Goal: Task Accomplishment & Management: Manage account settings

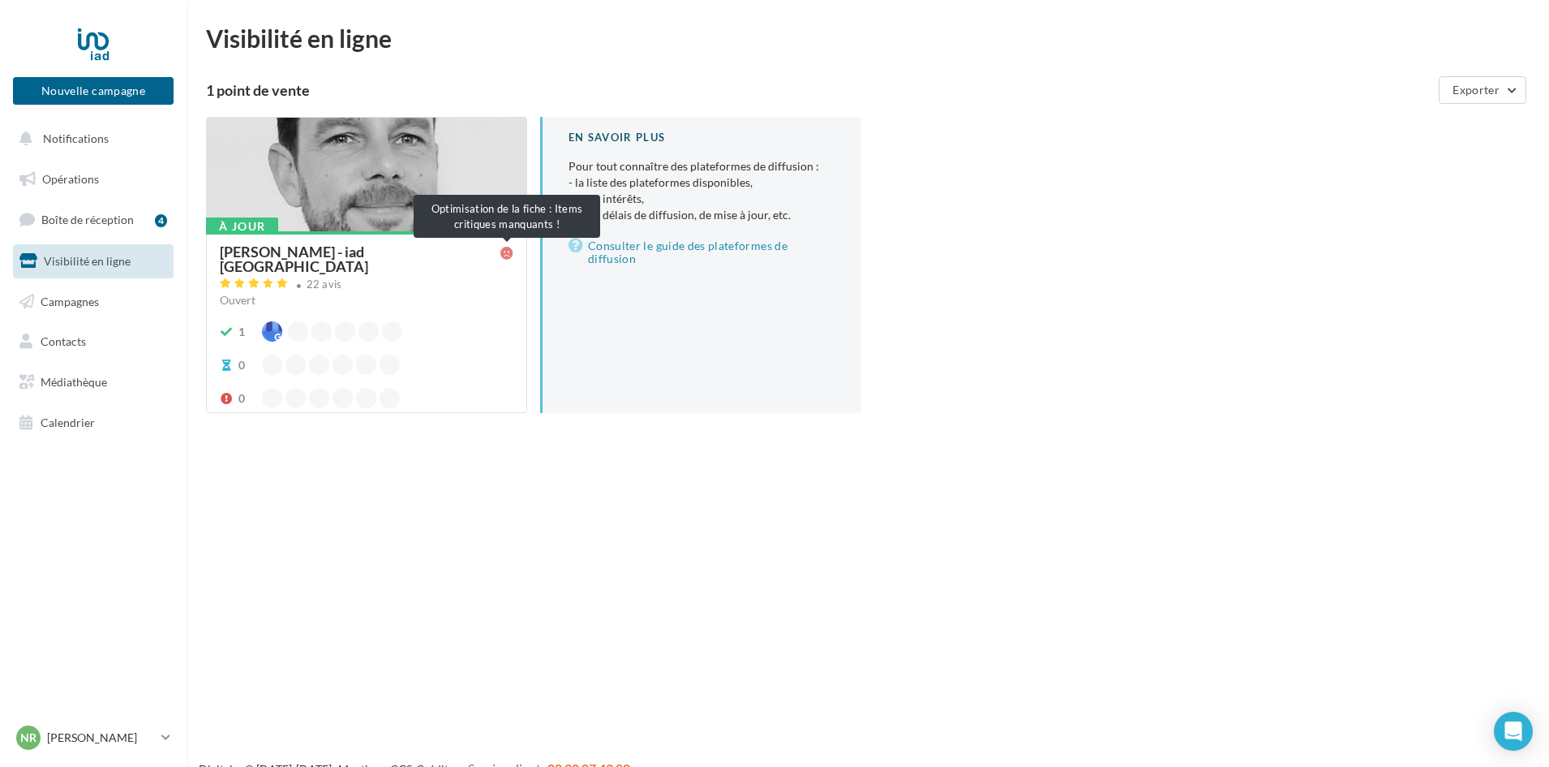
click at [503, 247] on icon at bounding box center [507, 253] width 13 height 13
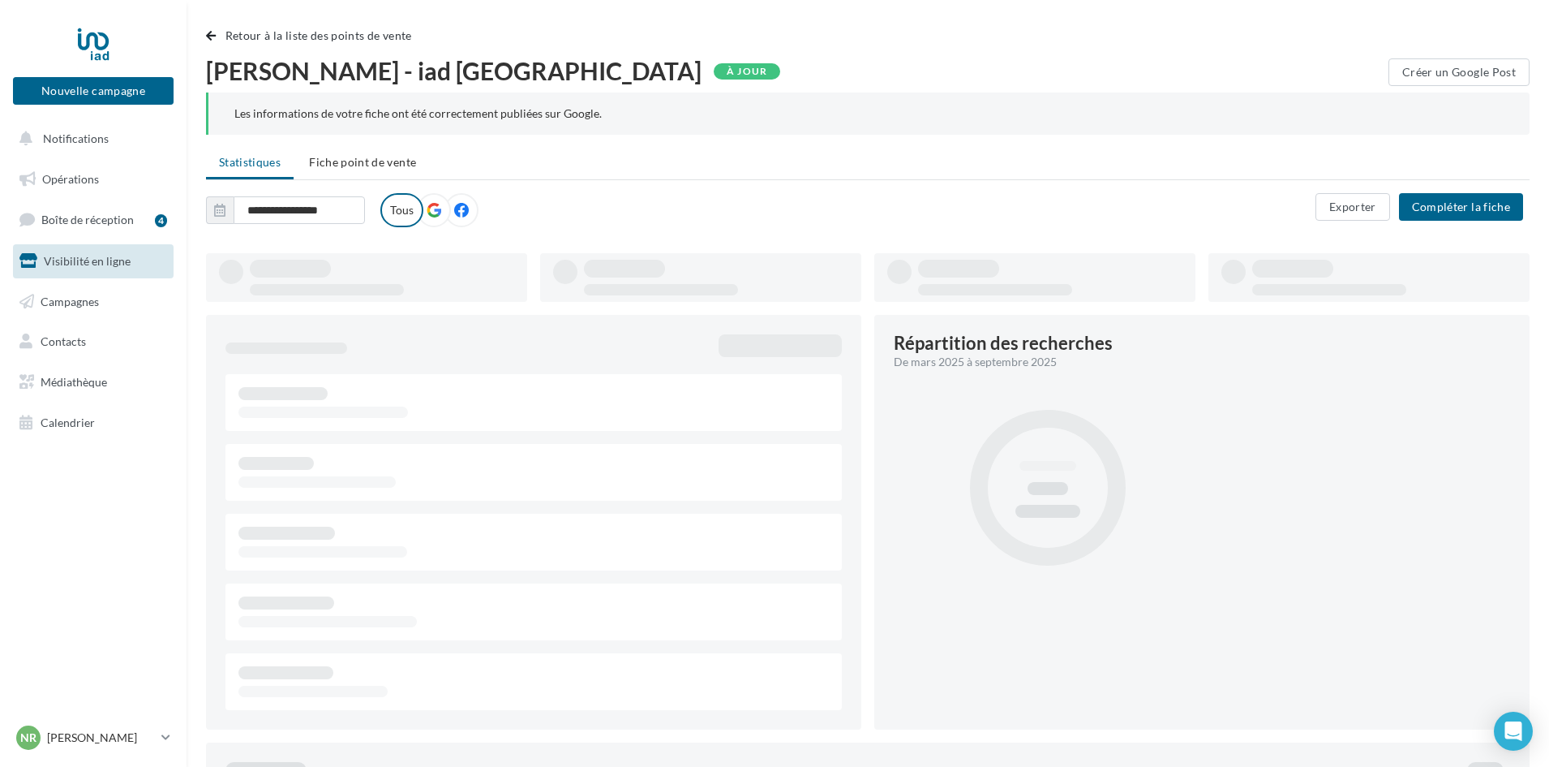
type input "**********"
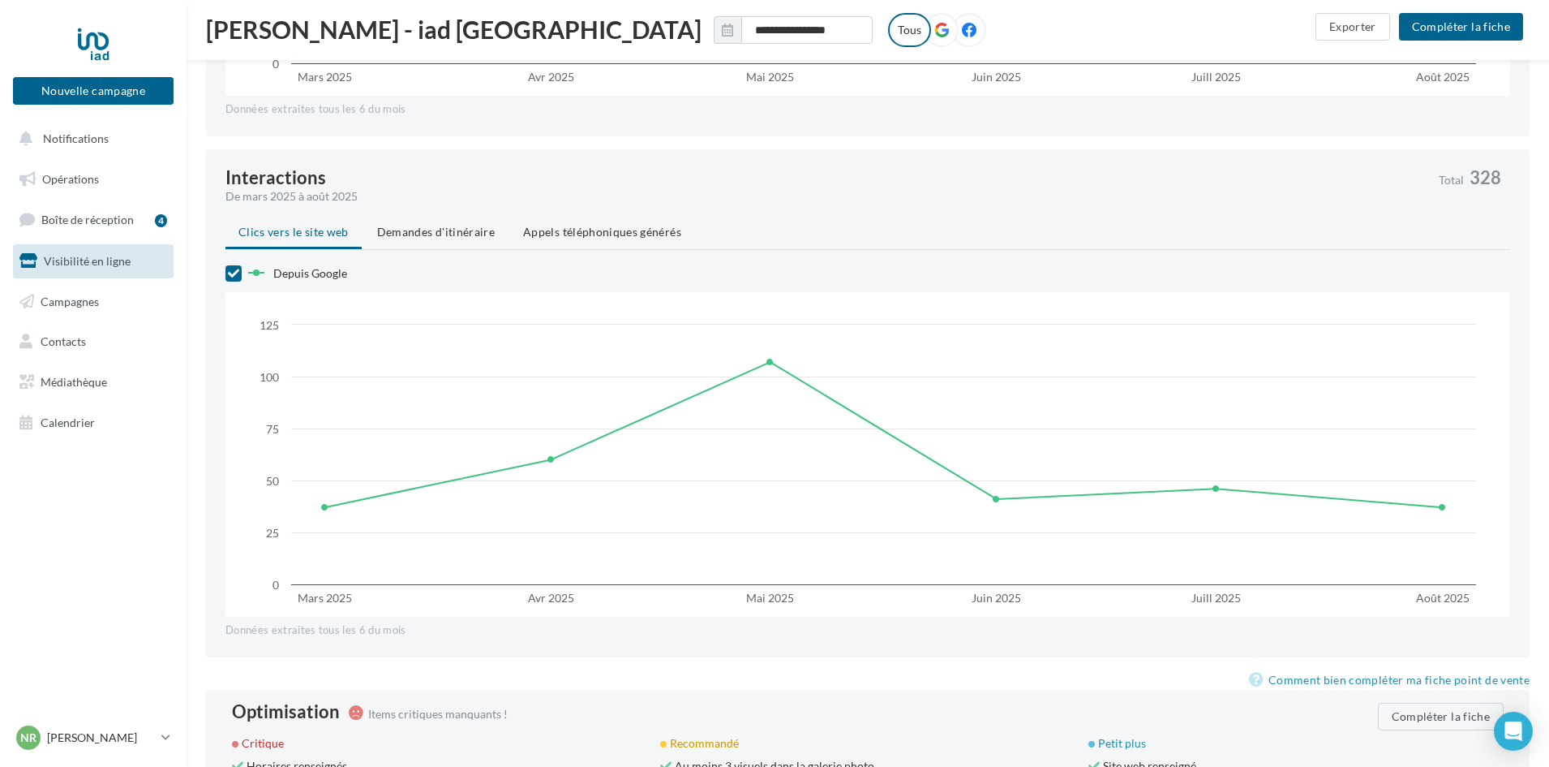
scroll to position [1287, 0]
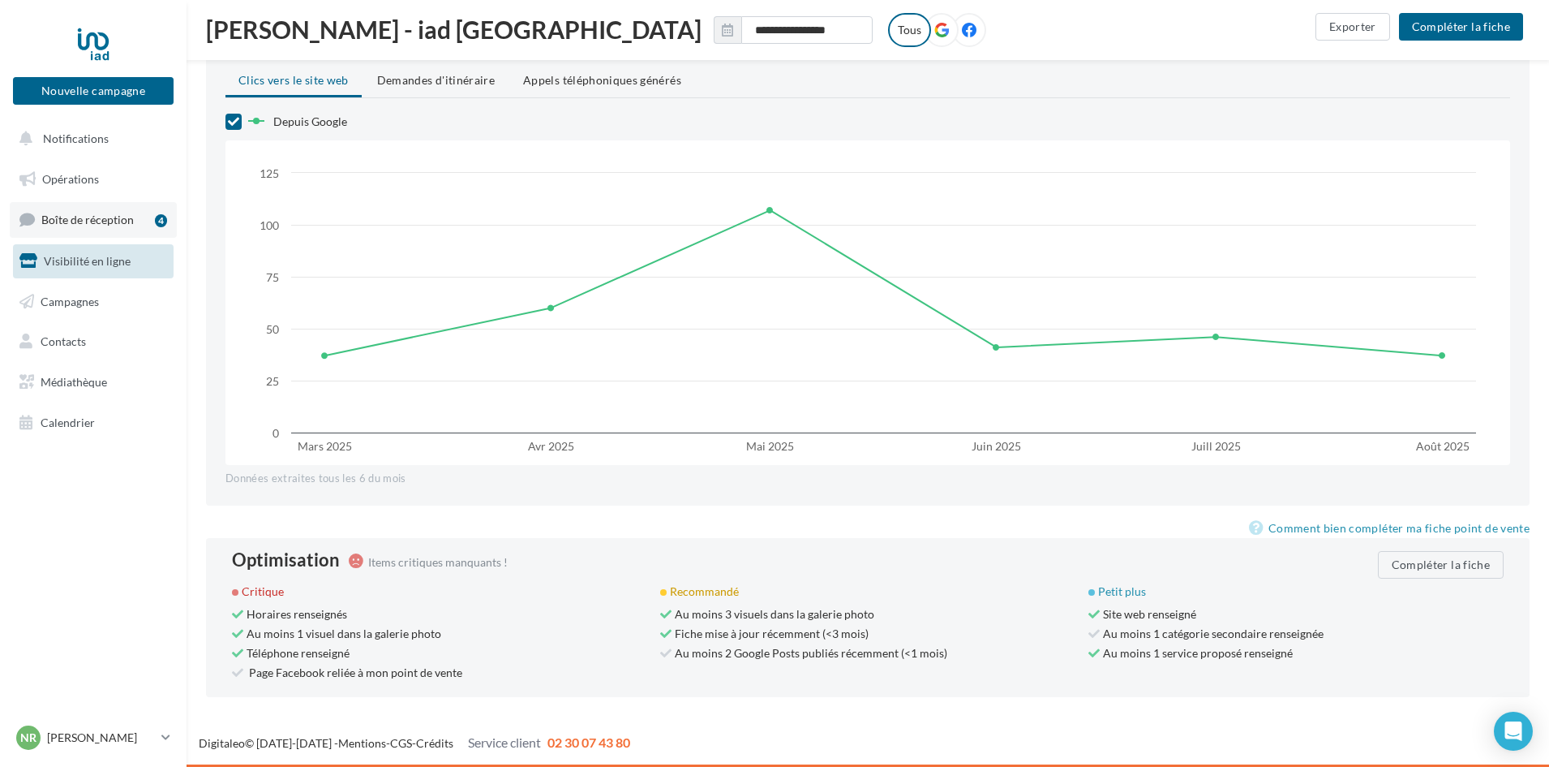
click at [101, 222] on span "Boîte de réception" at bounding box center [87, 220] width 92 height 14
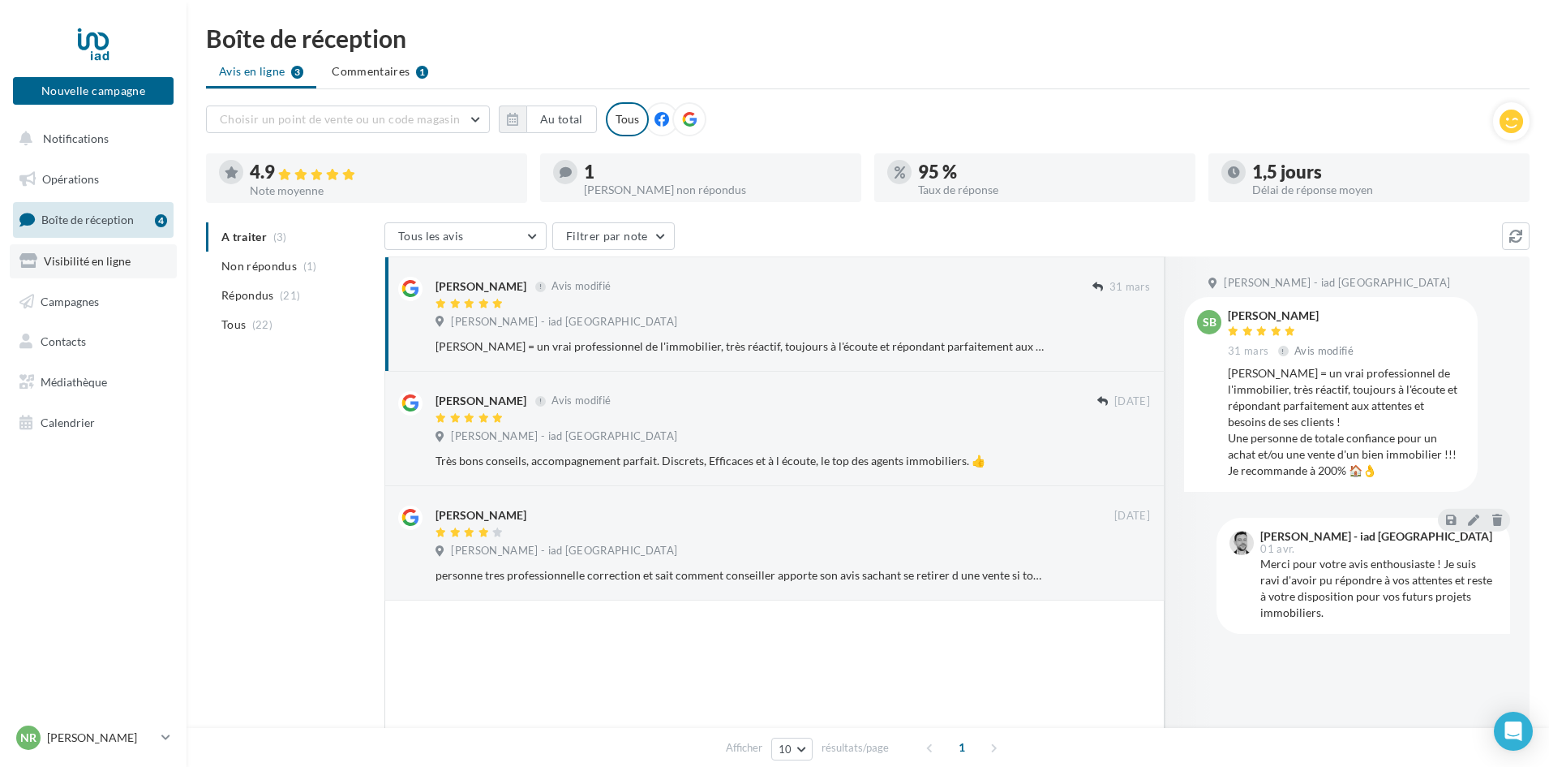
click at [97, 256] on span "Visibilité en ligne" at bounding box center [87, 261] width 87 height 14
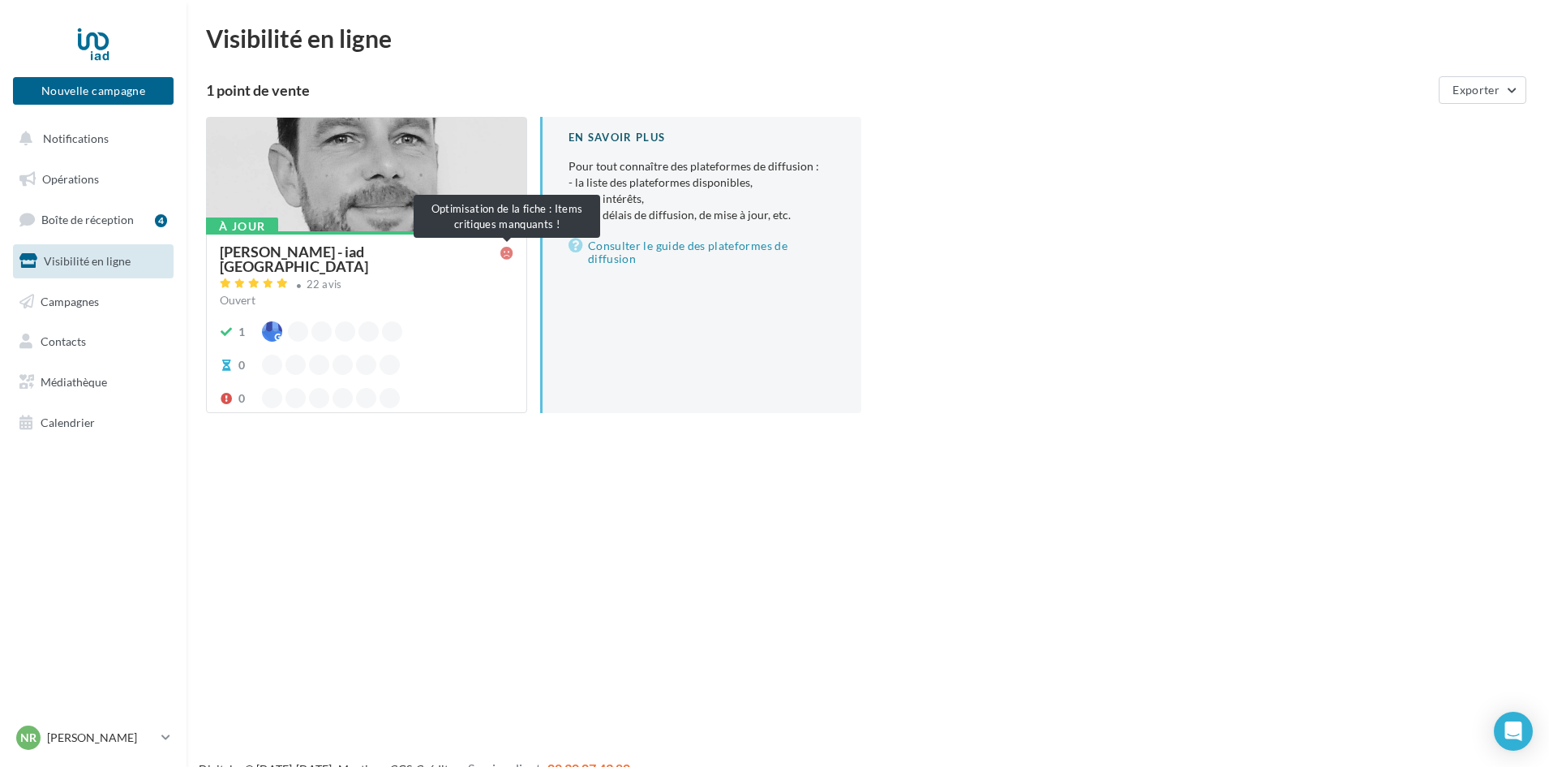
click at [506, 250] on icon at bounding box center [507, 253] width 13 height 13
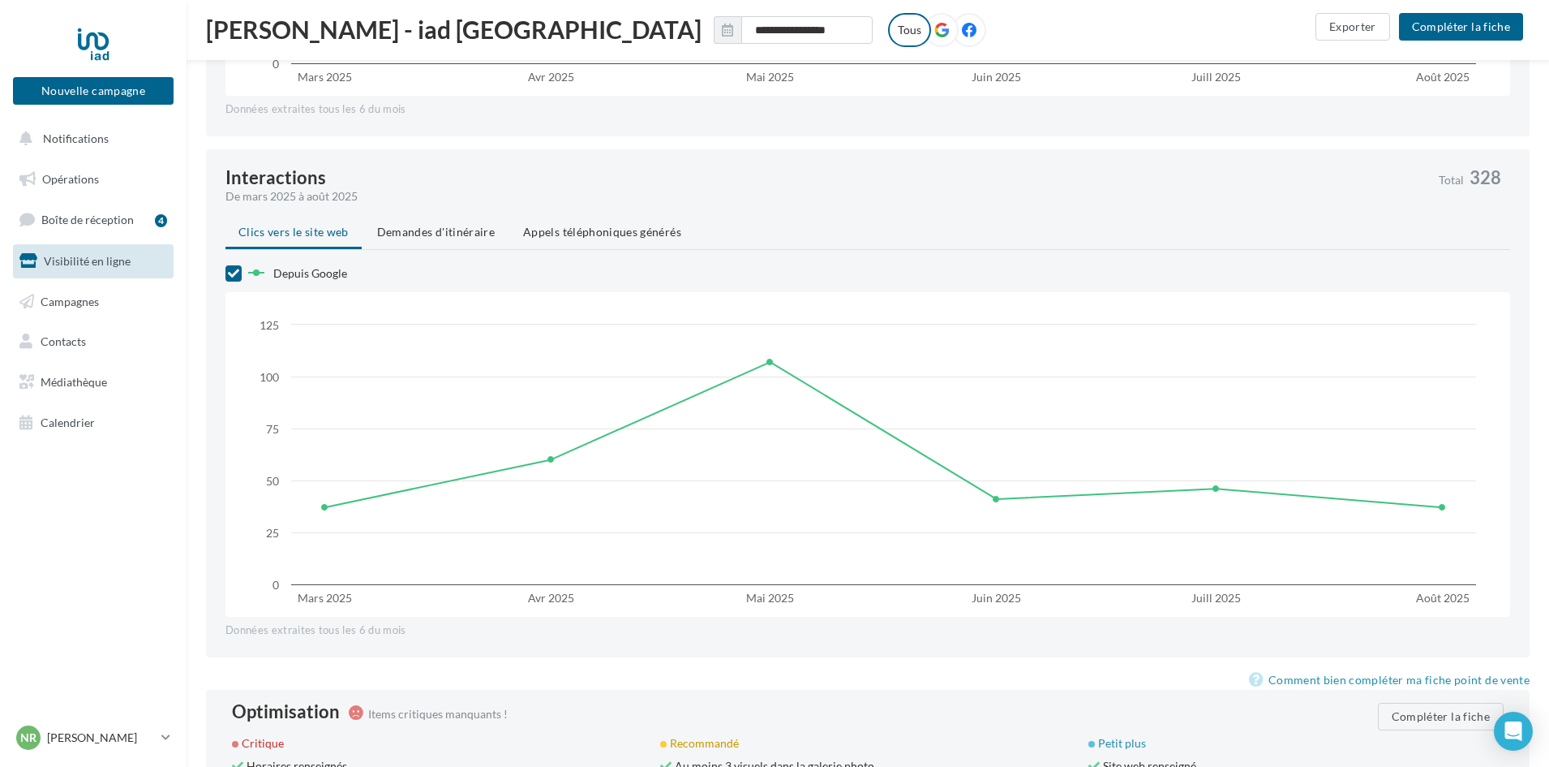
scroll to position [1287, 0]
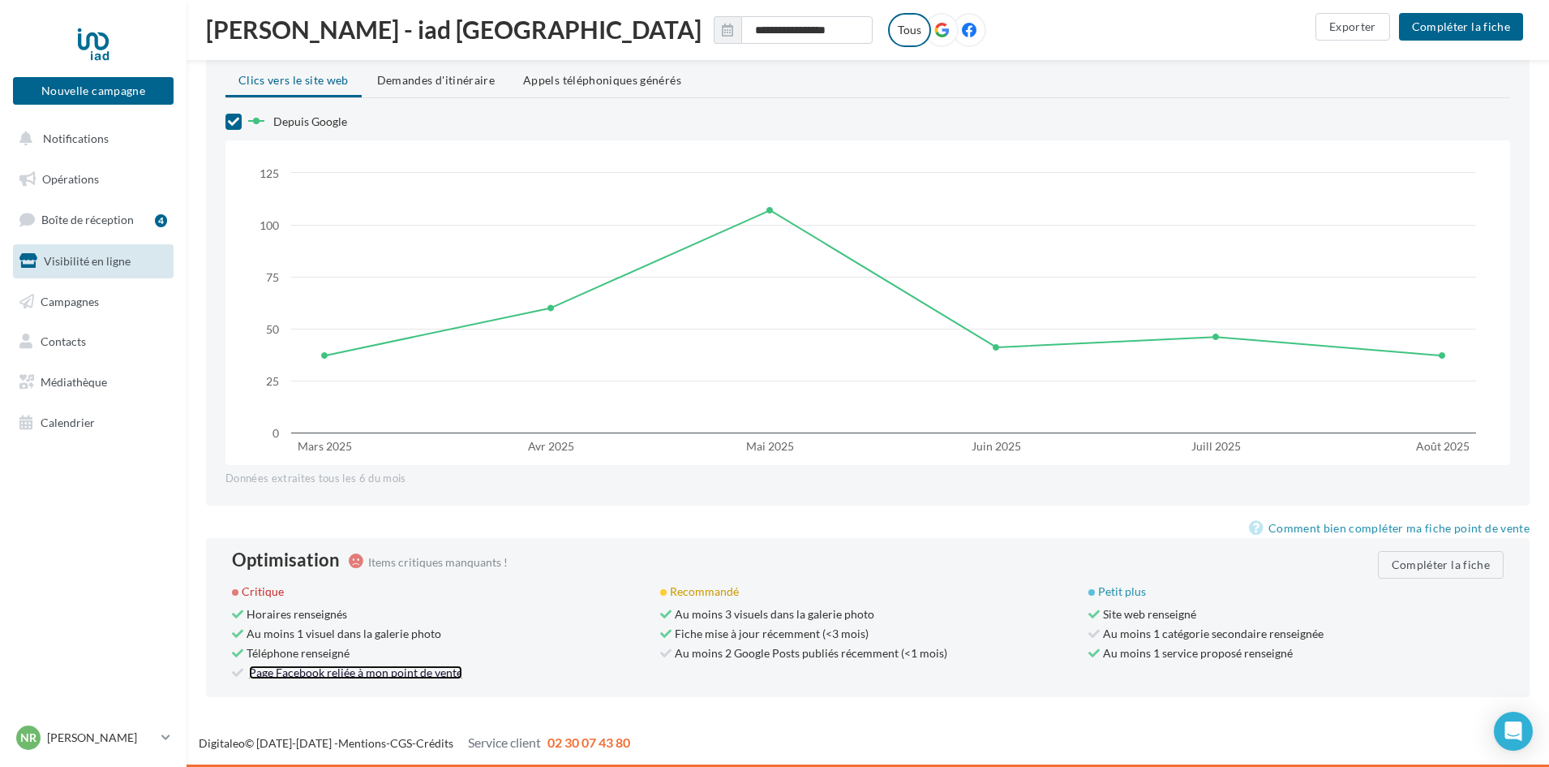
click at [358, 674] on link "Page Facebook reliée à mon point de vente" at bounding box center [355, 672] width 213 height 14
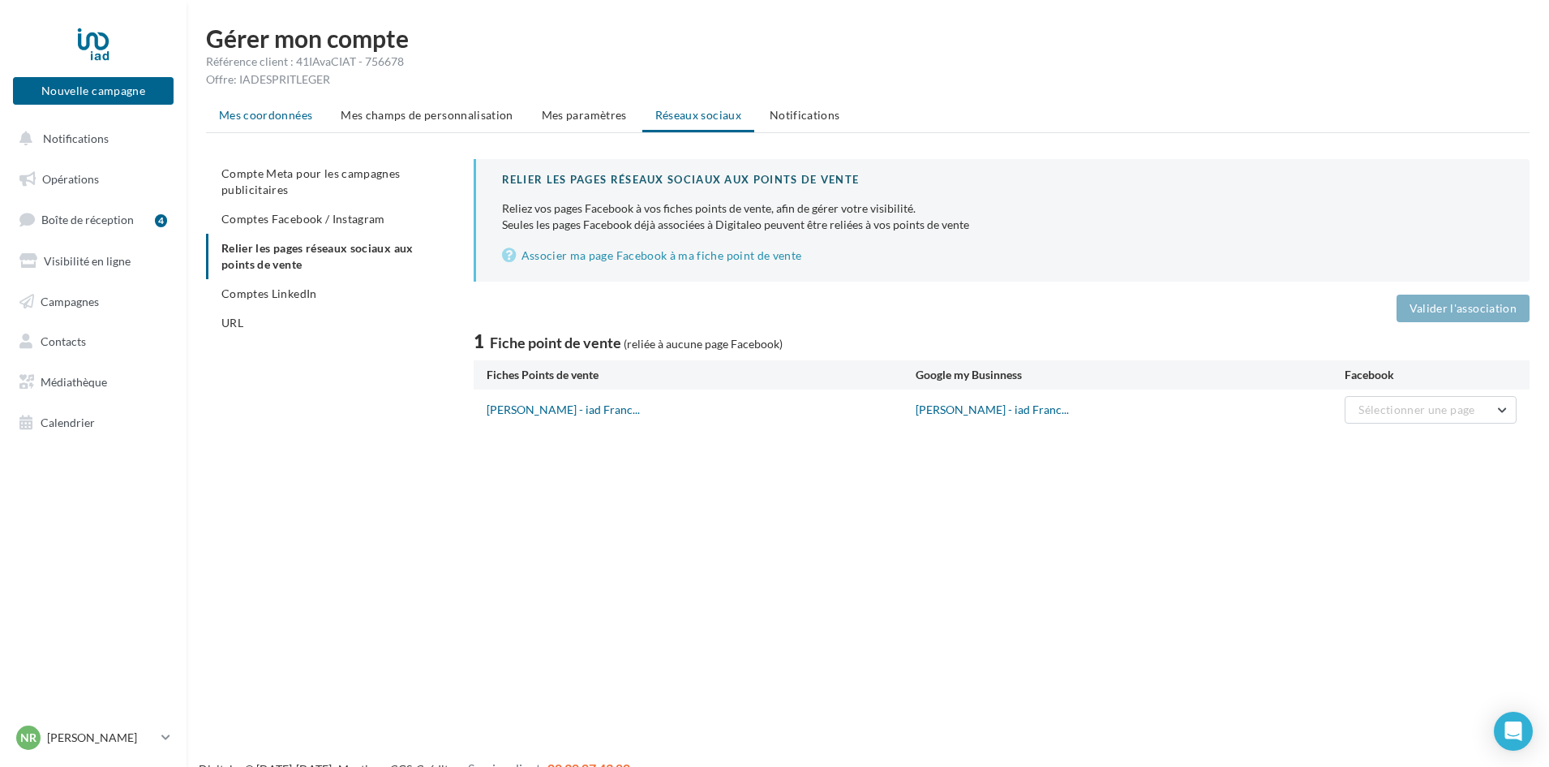
click at [279, 106] on li "Mes coordonnées" at bounding box center [265, 115] width 119 height 29
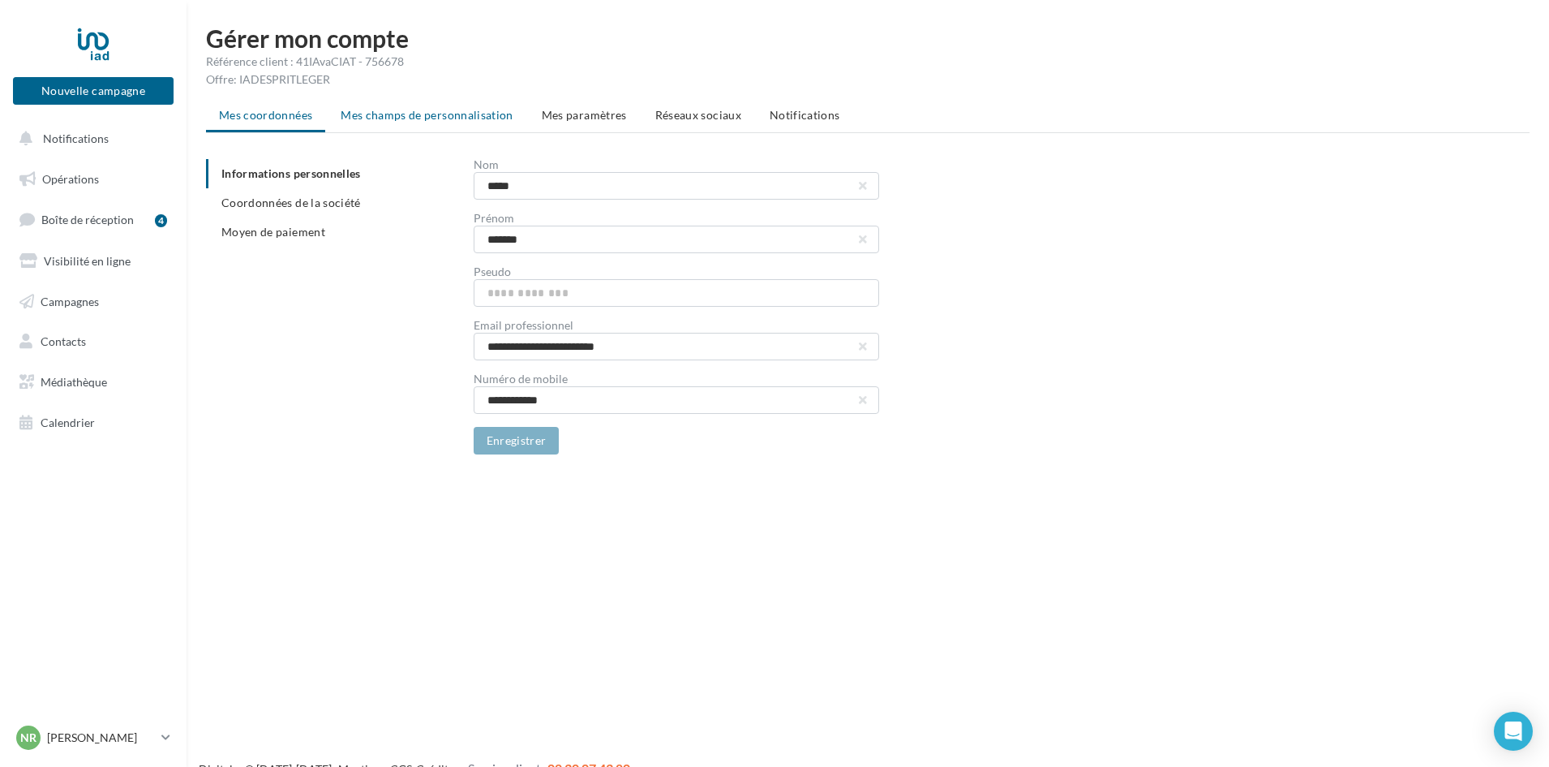
click at [404, 110] on span "Mes champs de personnalisation" at bounding box center [427, 115] width 173 height 14
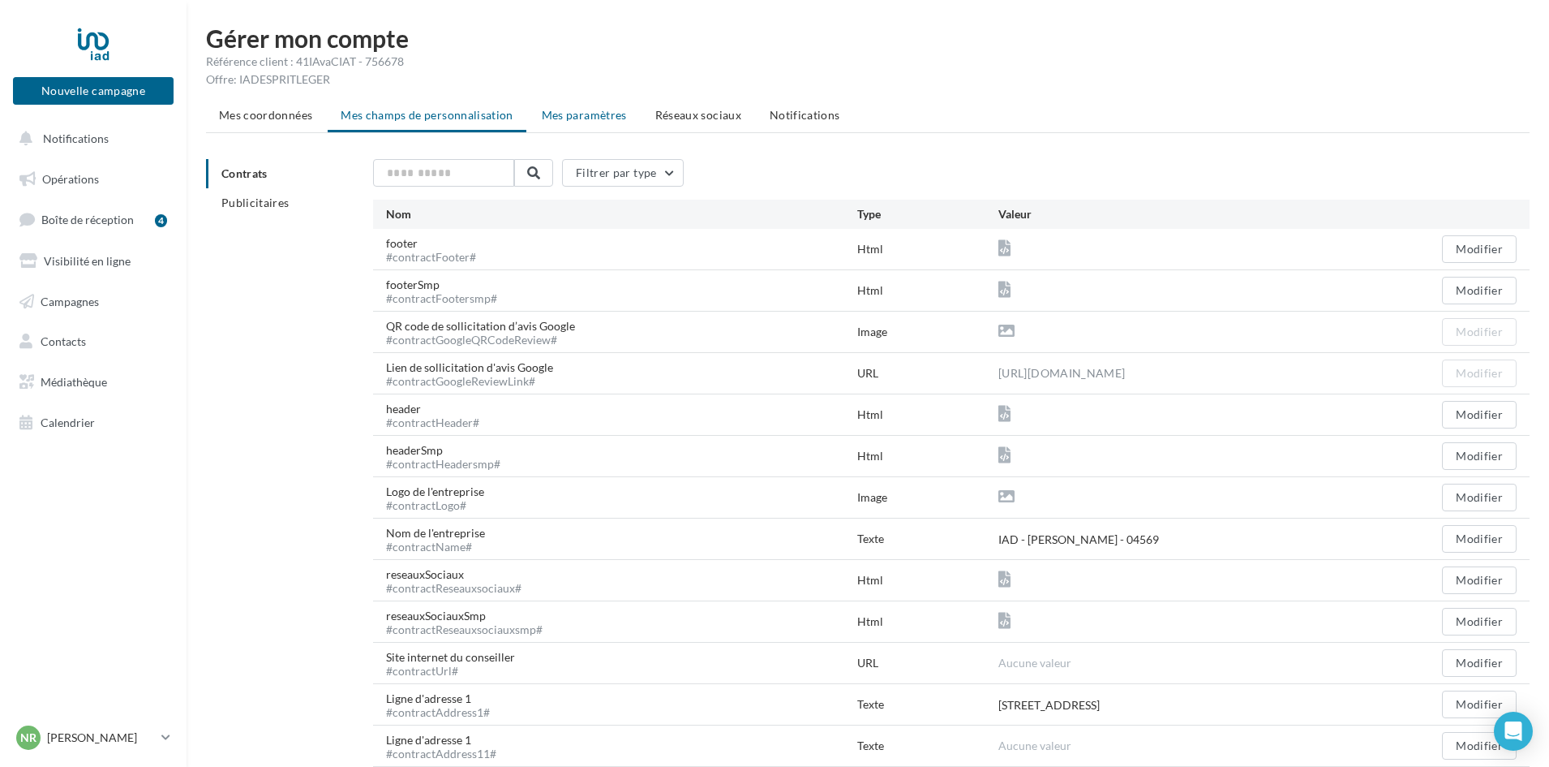
click at [570, 116] on span "Mes paramètres" at bounding box center [584, 115] width 85 height 14
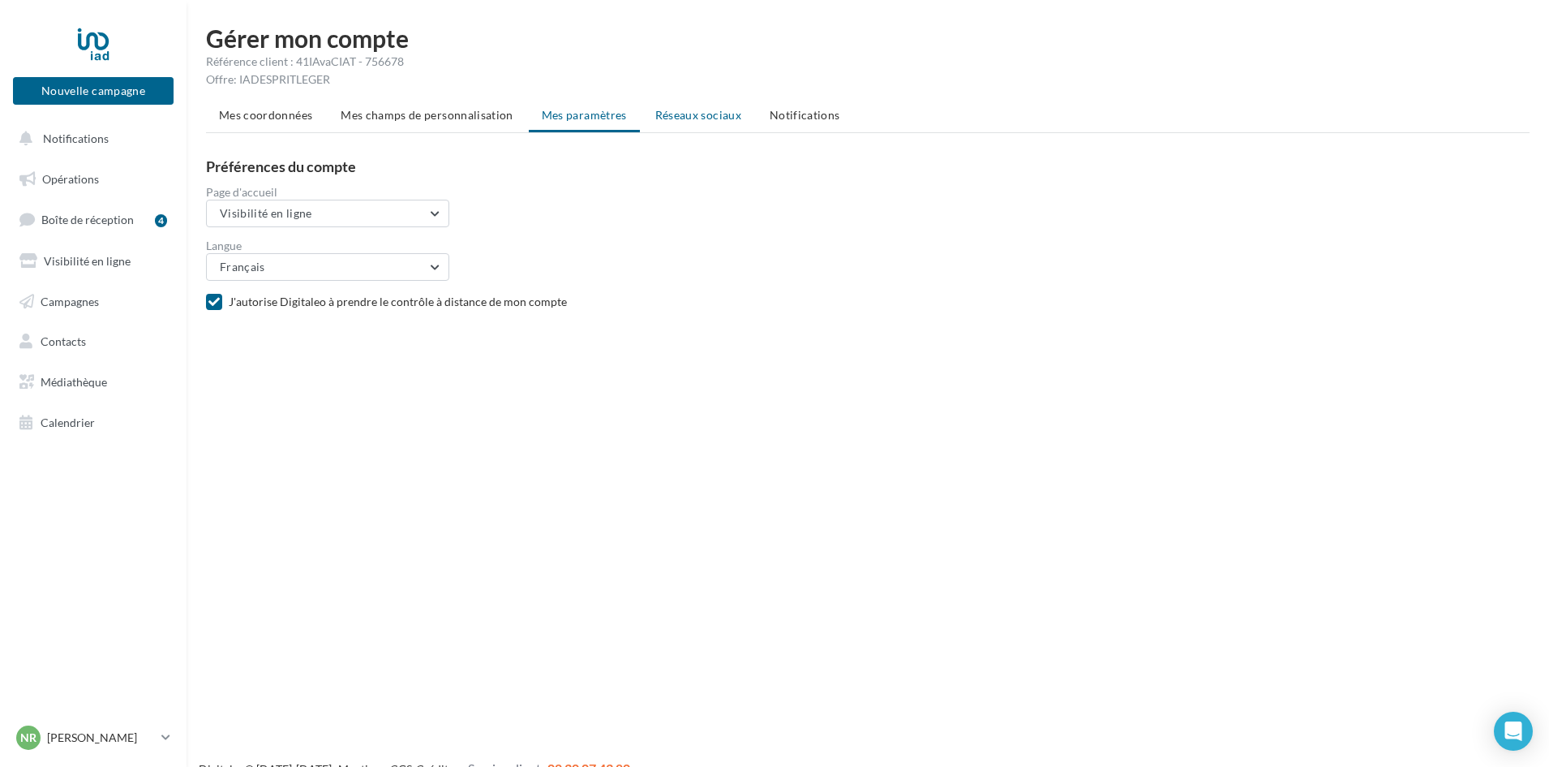
click at [692, 112] on span "Réseaux sociaux" at bounding box center [698, 115] width 86 height 14
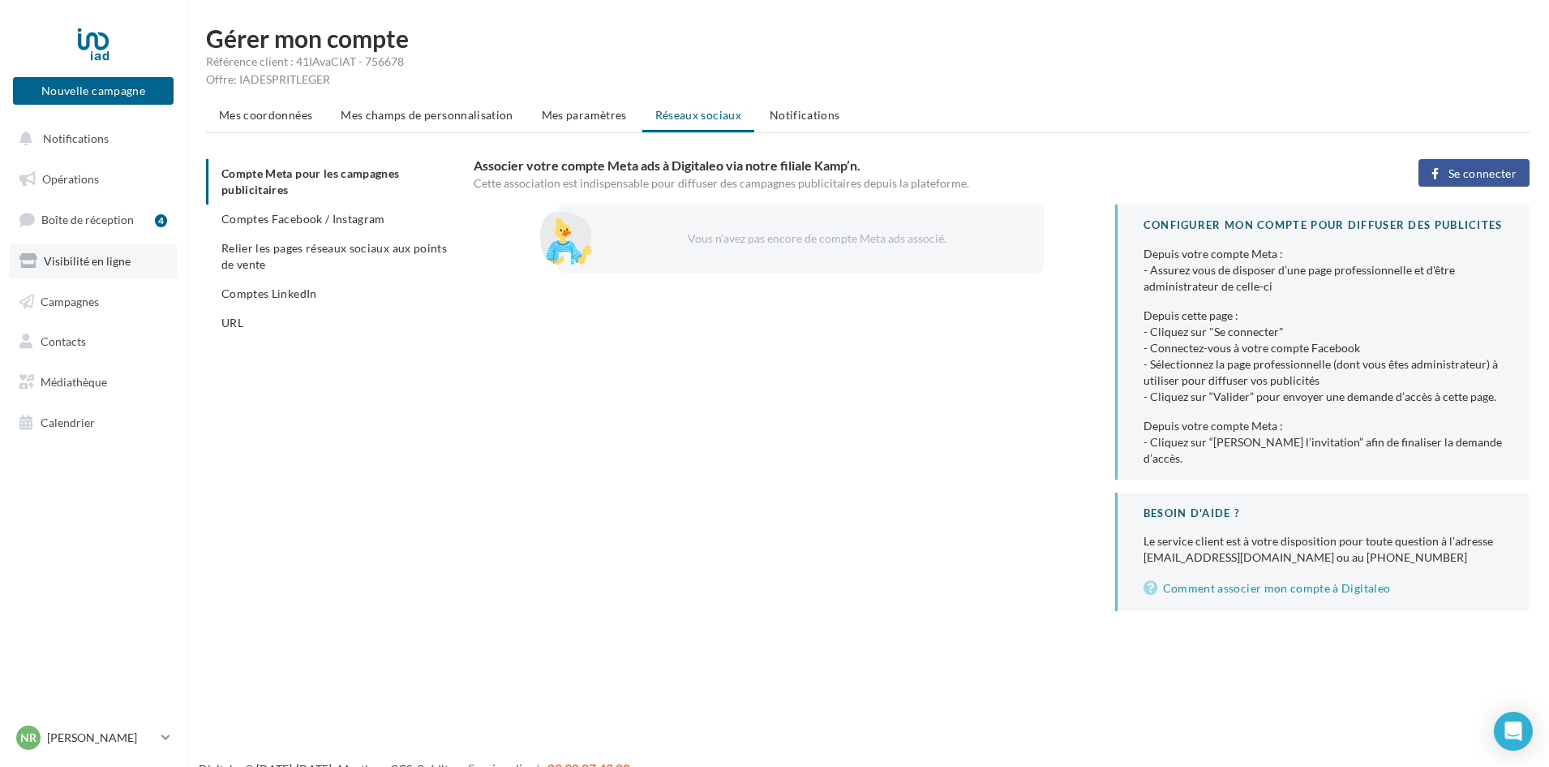
click at [66, 260] on span "Visibilité en ligne" at bounding box center [87, 261] width 87 height 14
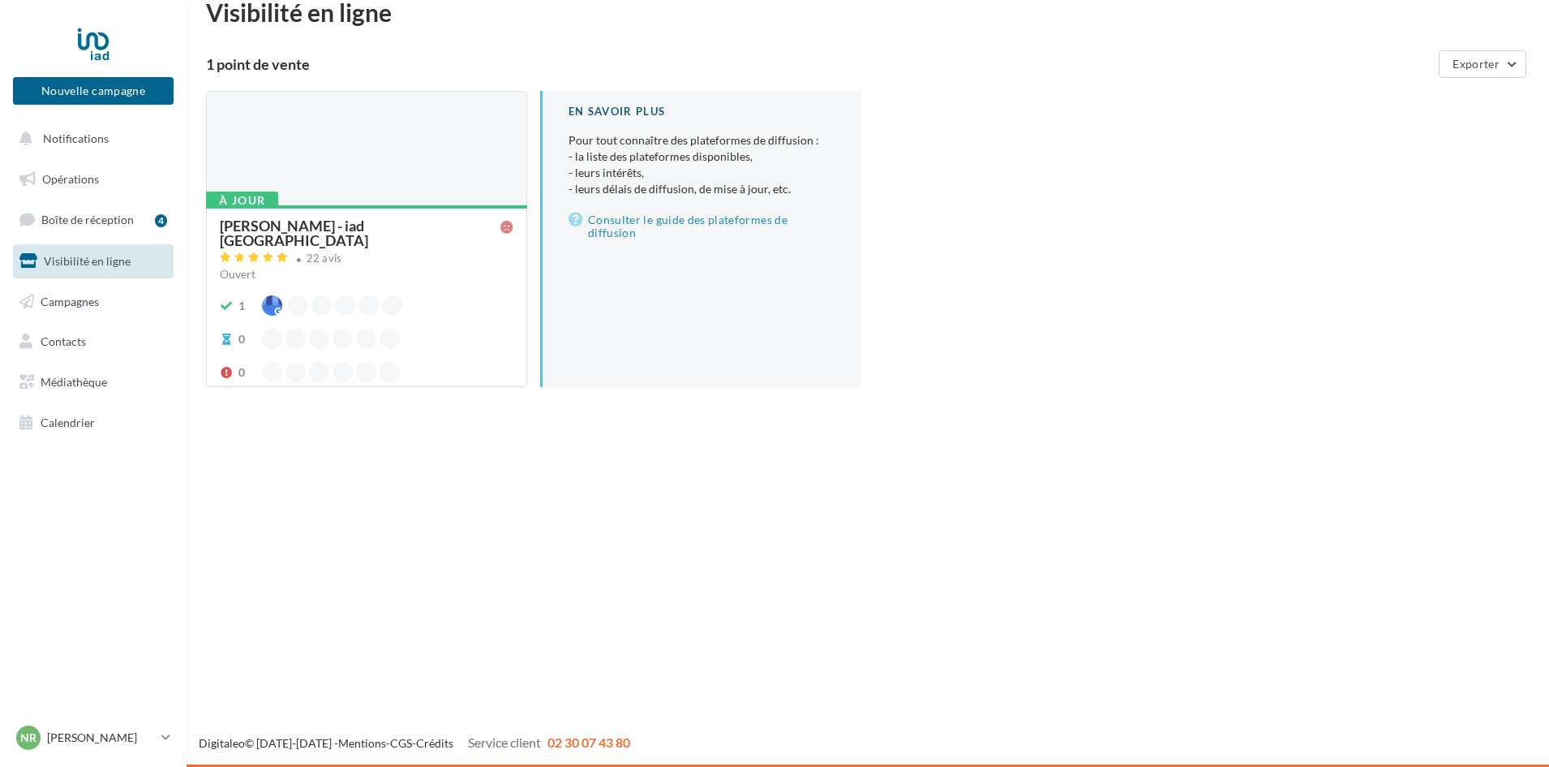
scroll to position [26, 0]
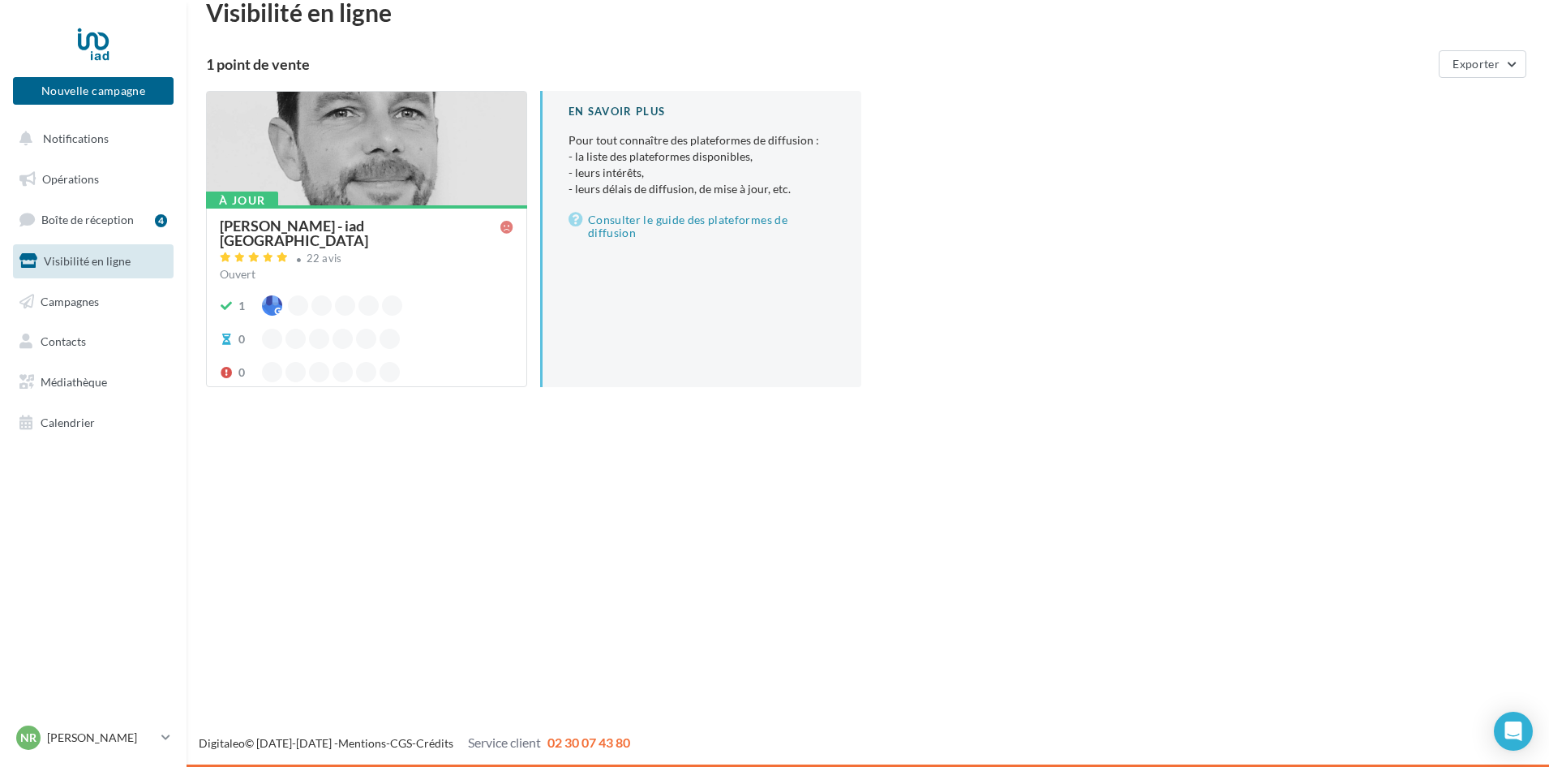
click at [313, 223] on div "[PERSON_NAME] - iad [GEOGRAPHIC_DATA]" at bounding box center [360, 232] width 281 height 29
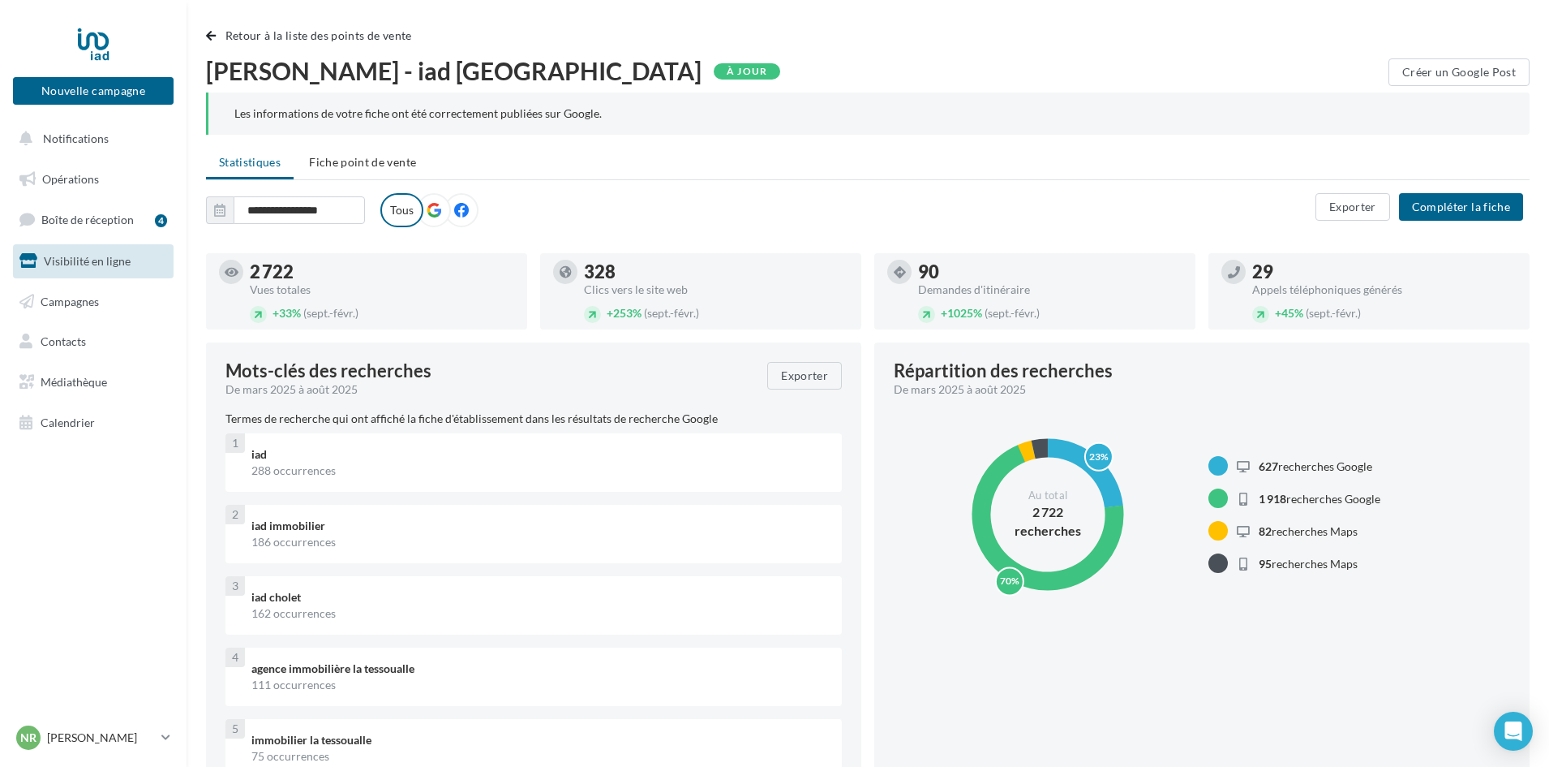
click at [101, 264] on span "Visibilité en ligne" at bounding box center [87, 261] width 87 height 14
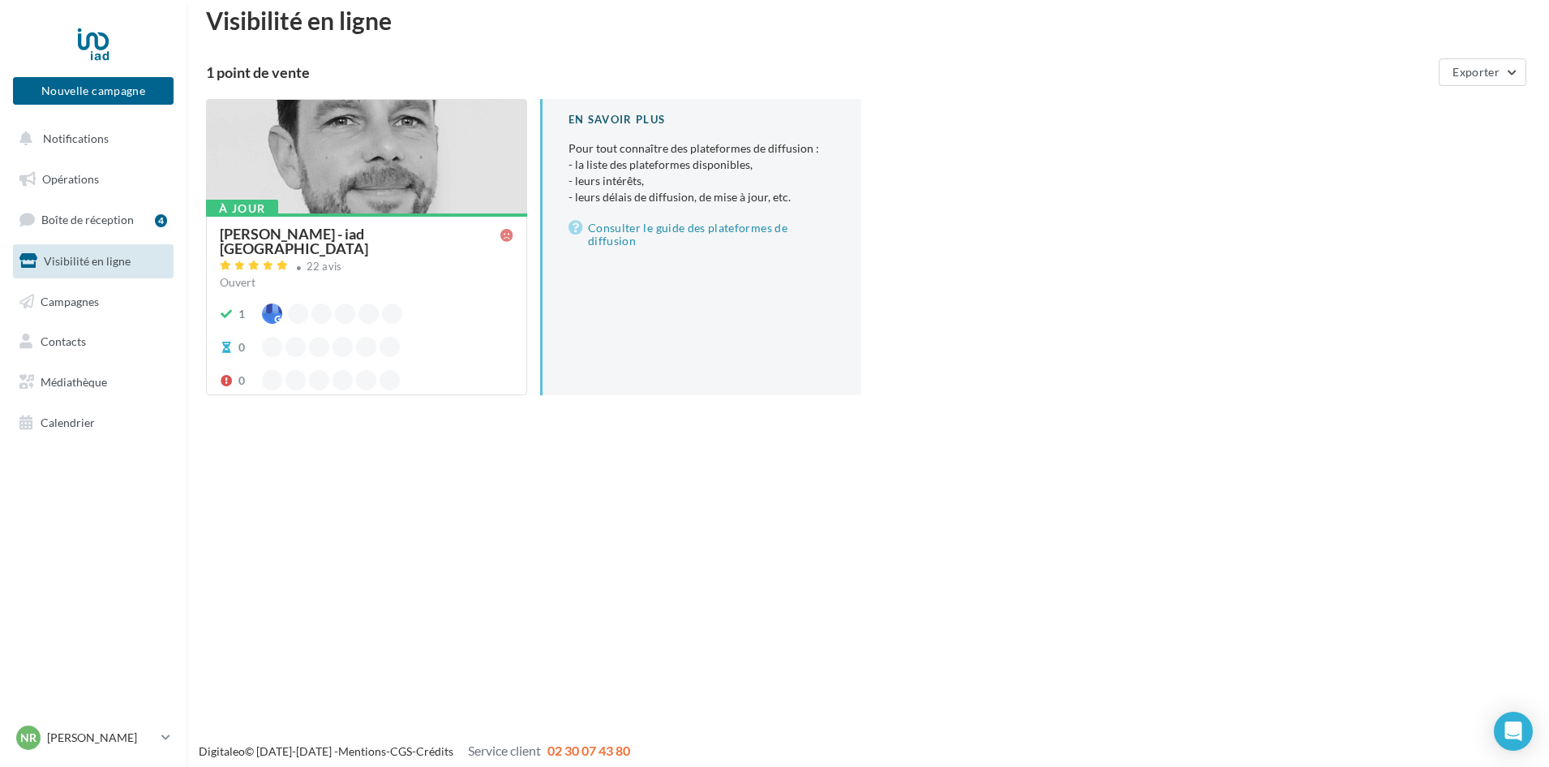
scroll to position [26, 0]
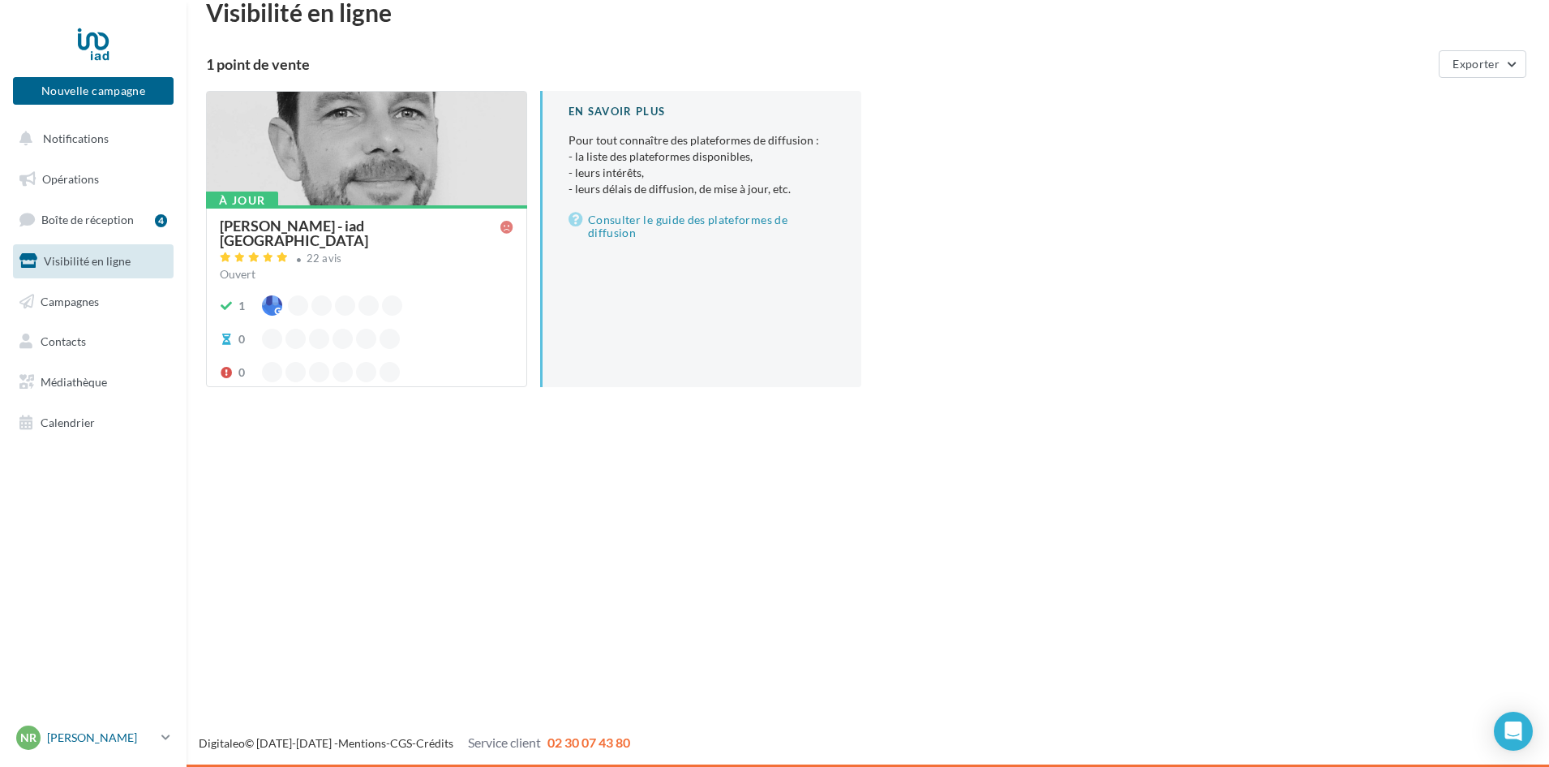
click at [104, 738] on p "[PERSON_NAME]" at bounding box center [101, 737] width 108 height 16
click at [95, 544] on link "Gérer mon compte" at bounding box center [135, 545] width 242 height 37
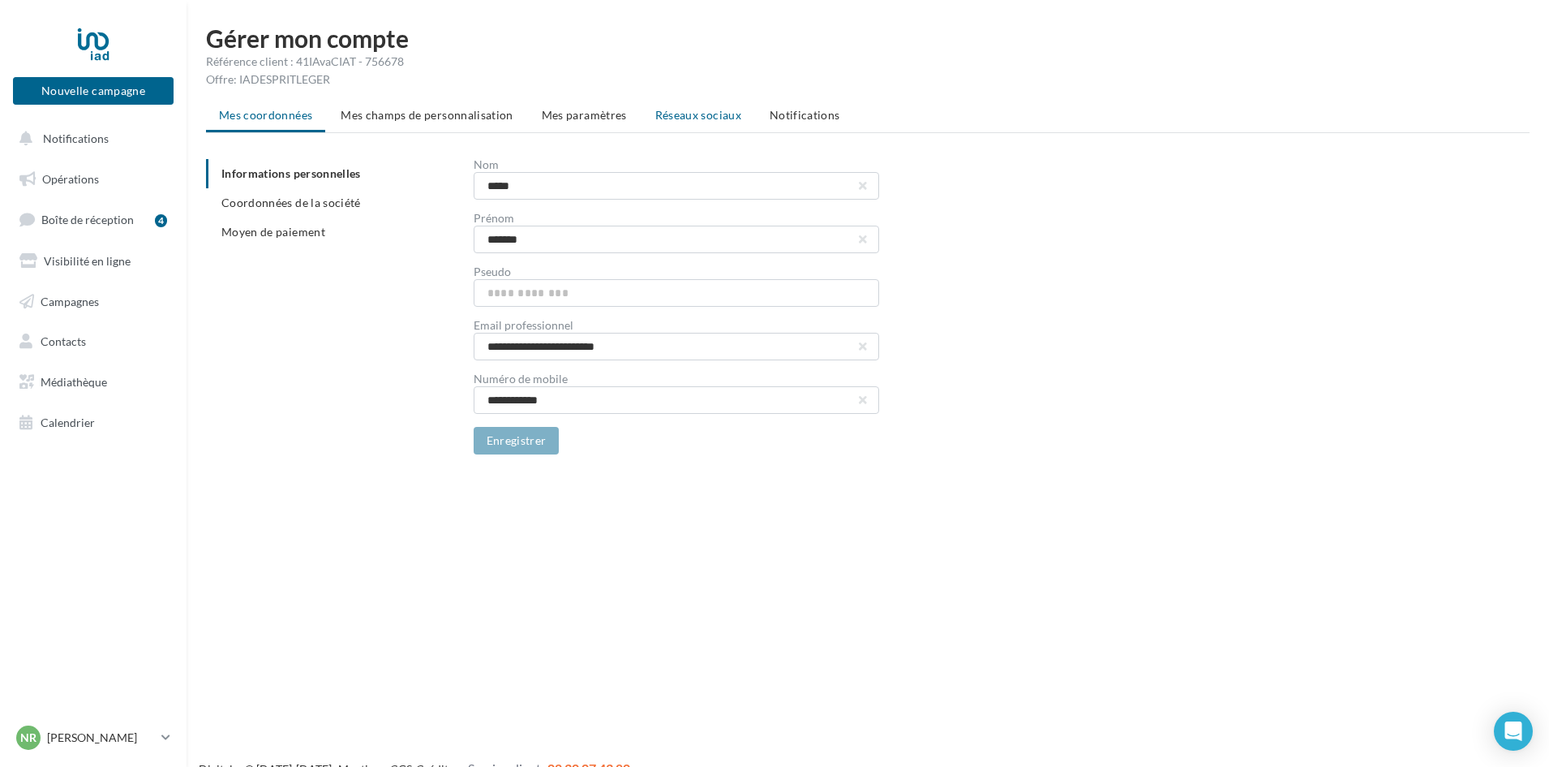
click at [690, 109] on span "Réseaux sociaux" at bounding box center [698, 115] width 86 height 14
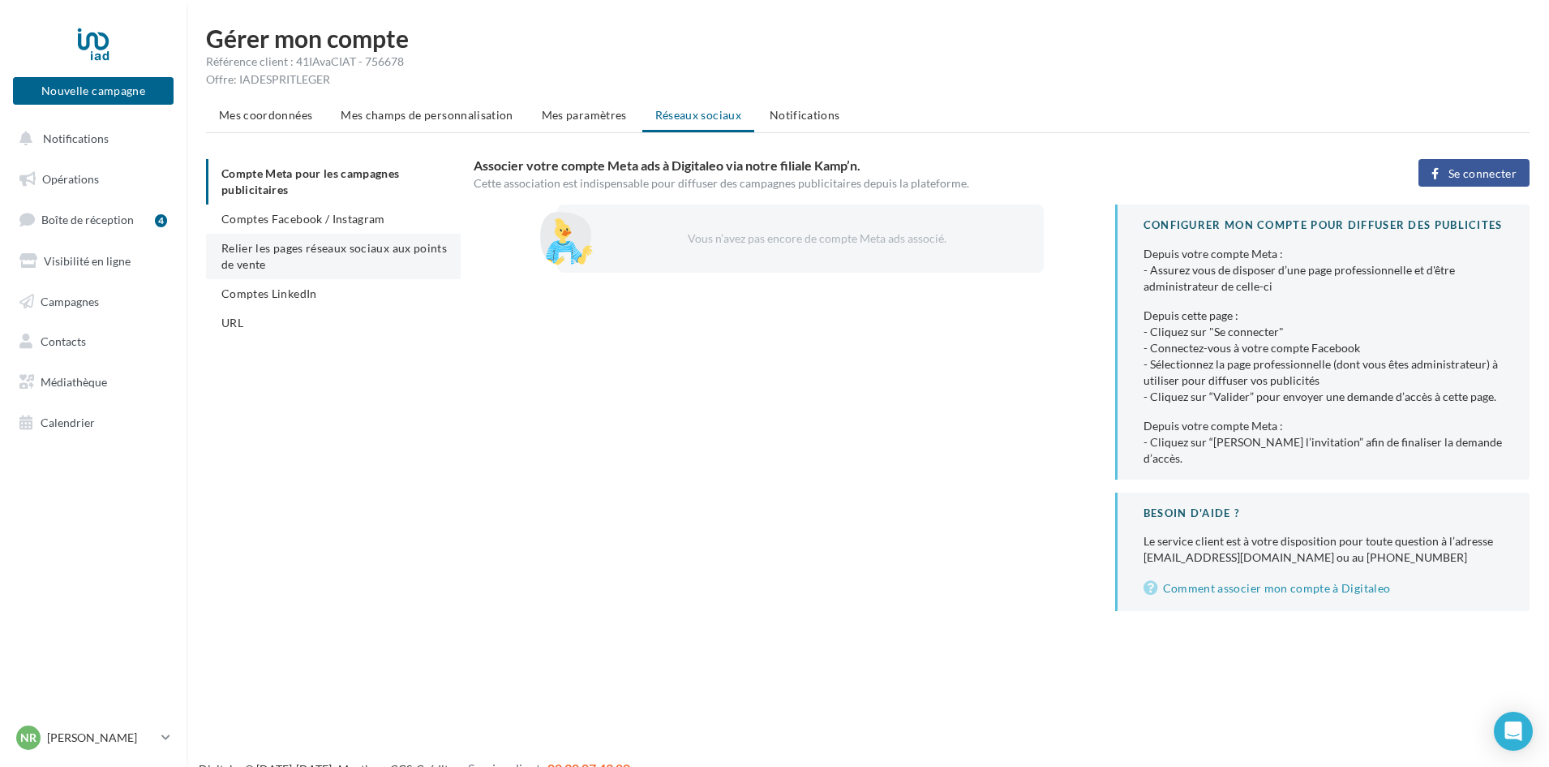
click at [295, 251] on span "Relier les pages réseaux sociaux aux points de vente" at bounding box center [334, 256] width 226 height 30
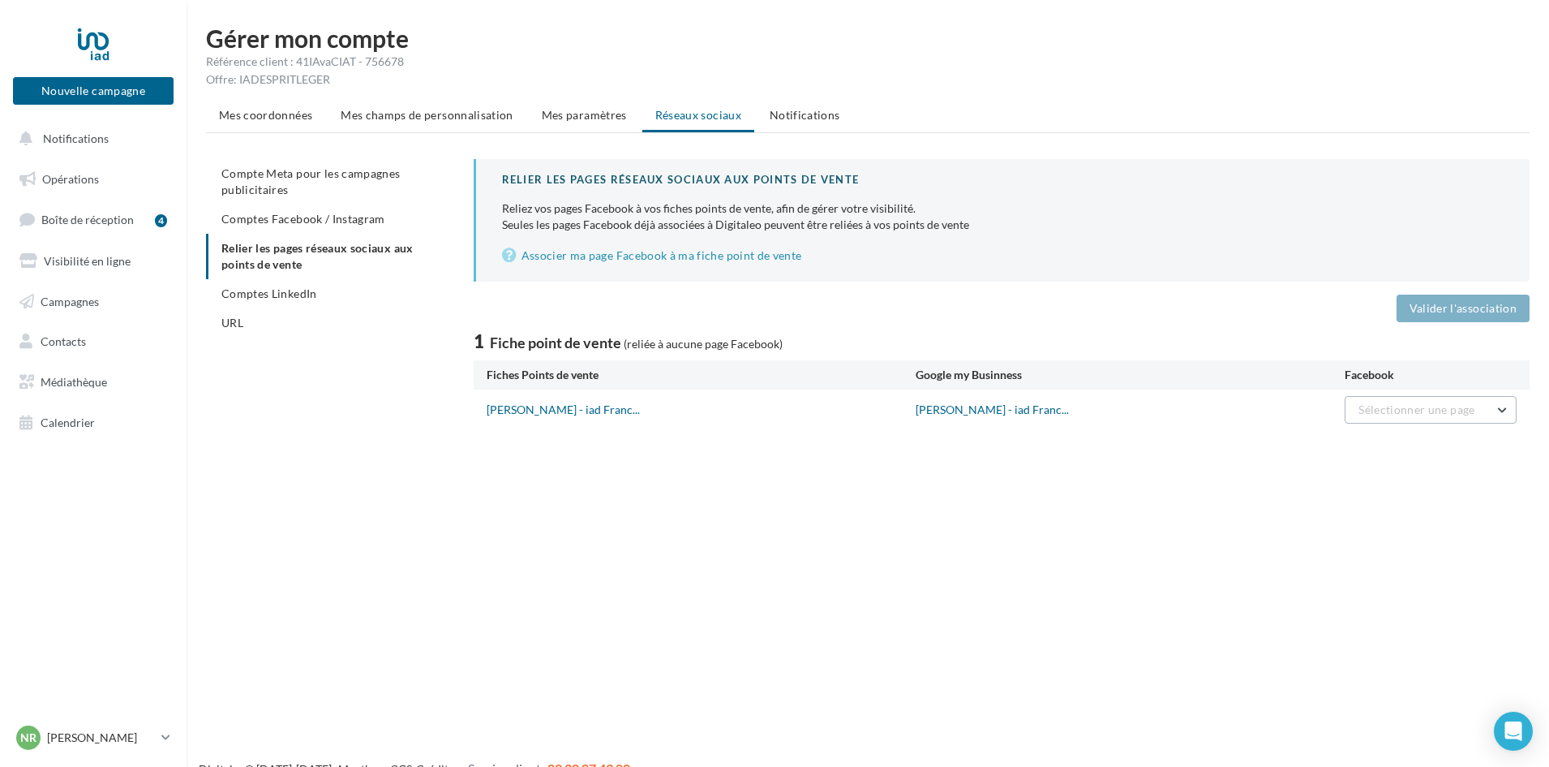
click at [1489, 413] on button "Sélectionner une page" at bounding box center [1431, 410] width 172 height 28
click at [1356, 458] on button "Nicolas Rouet IAD immobilier La Tessoualle" at bounding box center [1395, 459] width 243 height 58
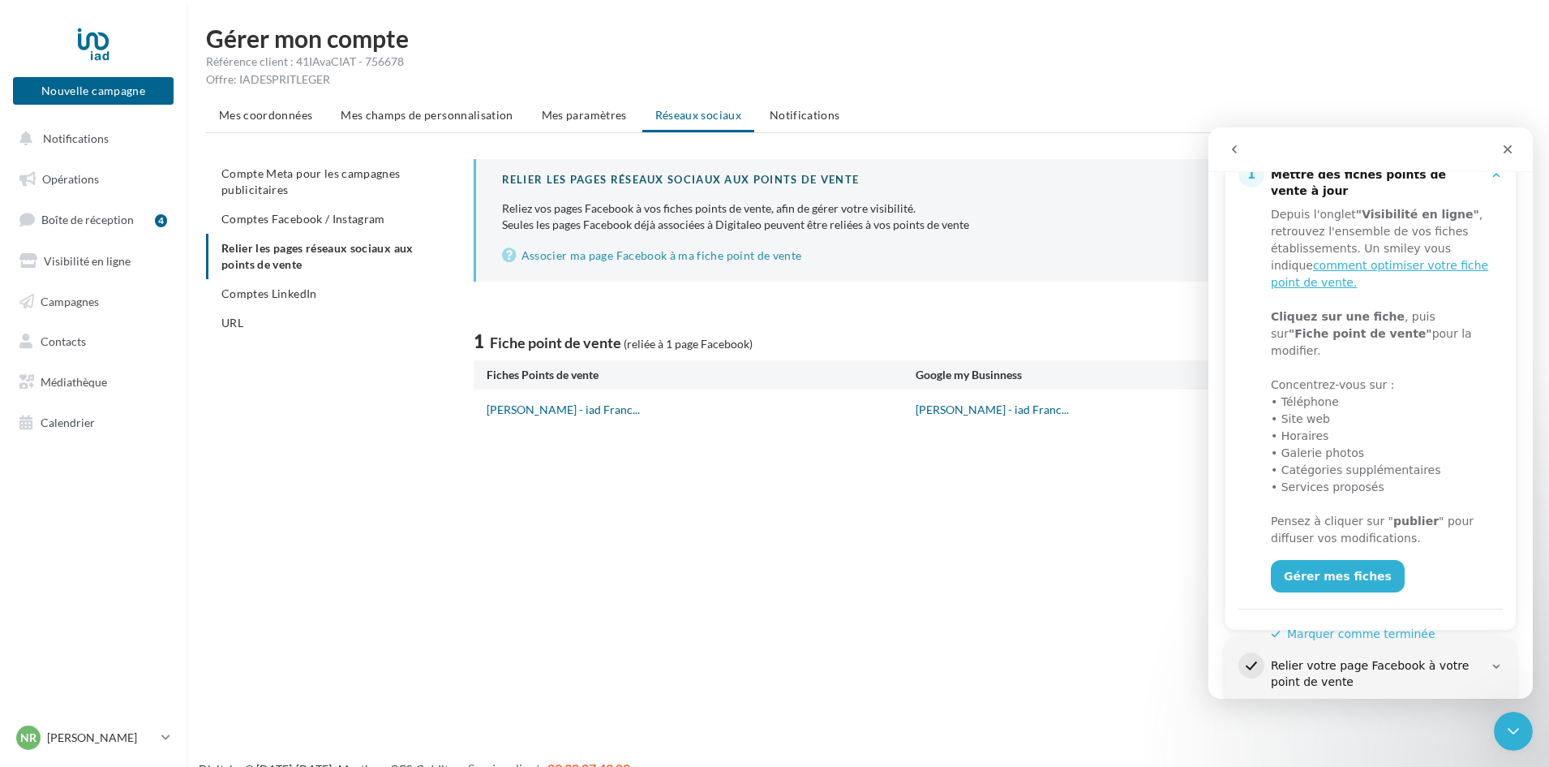
scroll to position [335, 0]
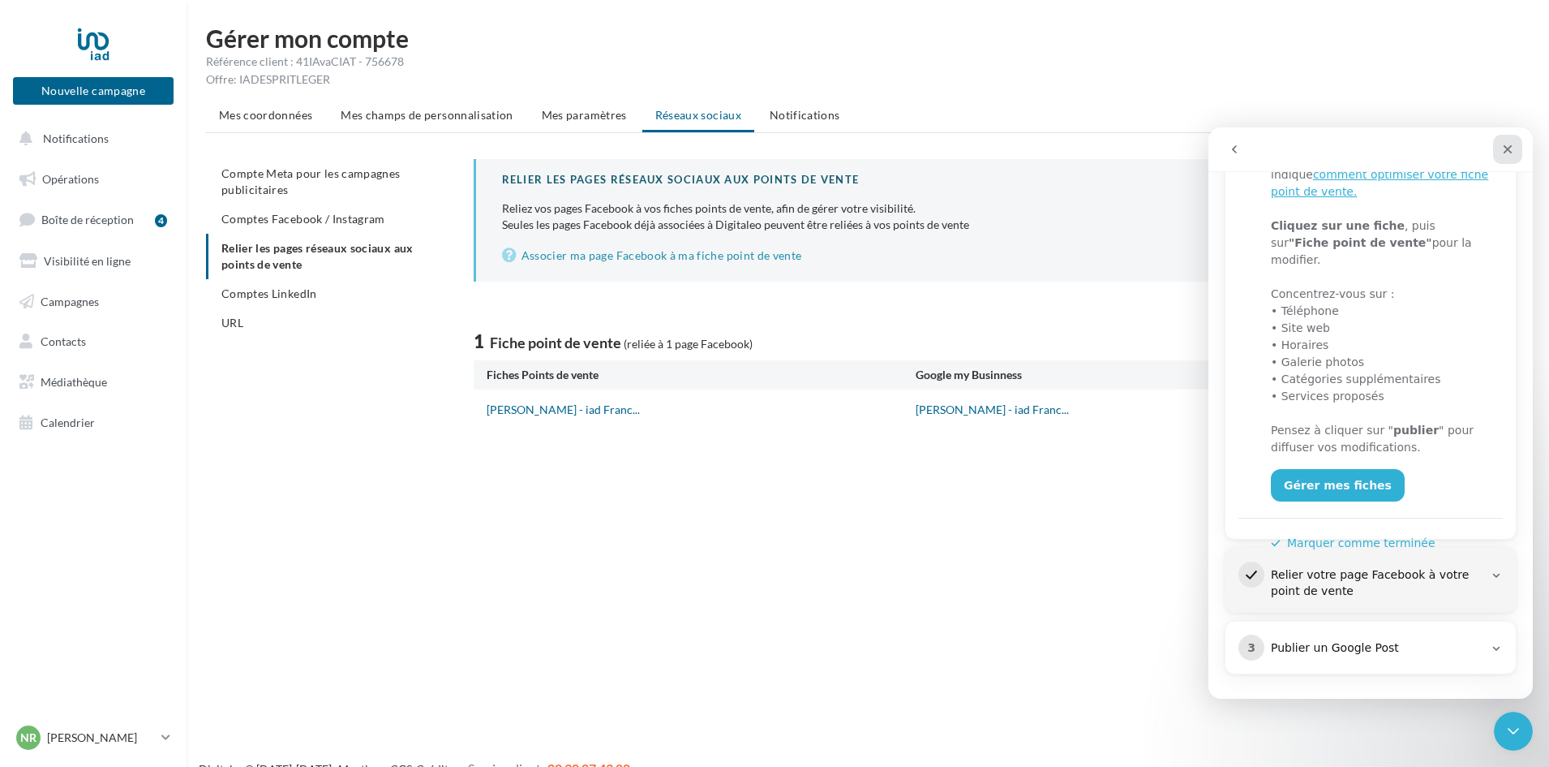
click at [1515, 143] on div "Fermer" at bounding box center [1507, 149] width 29 height 29
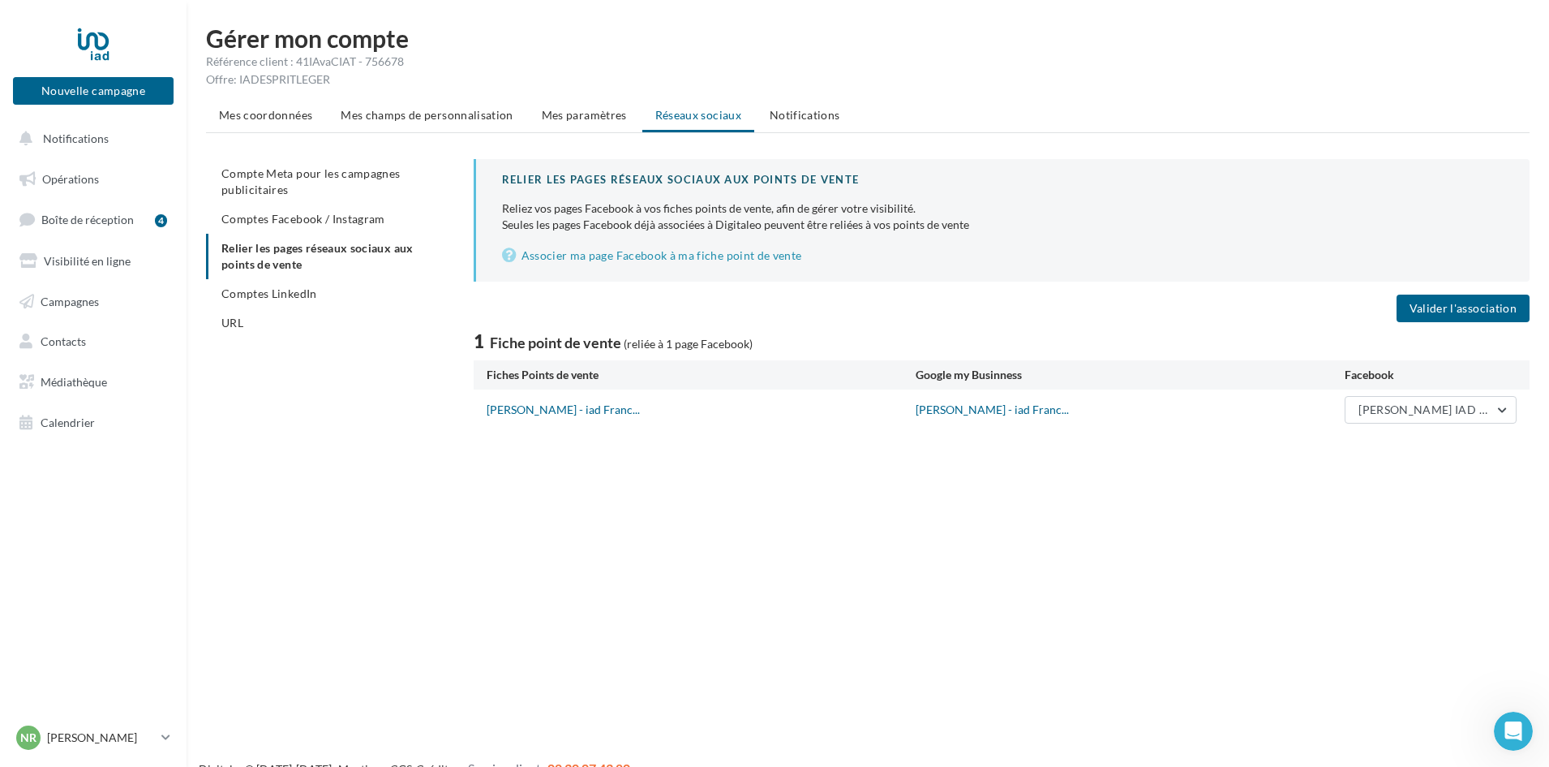
scroll to position [0, 0]
click at [1478, 307] on button "Valider l'association" at bounding box center [1463, 308] width 133 height 28
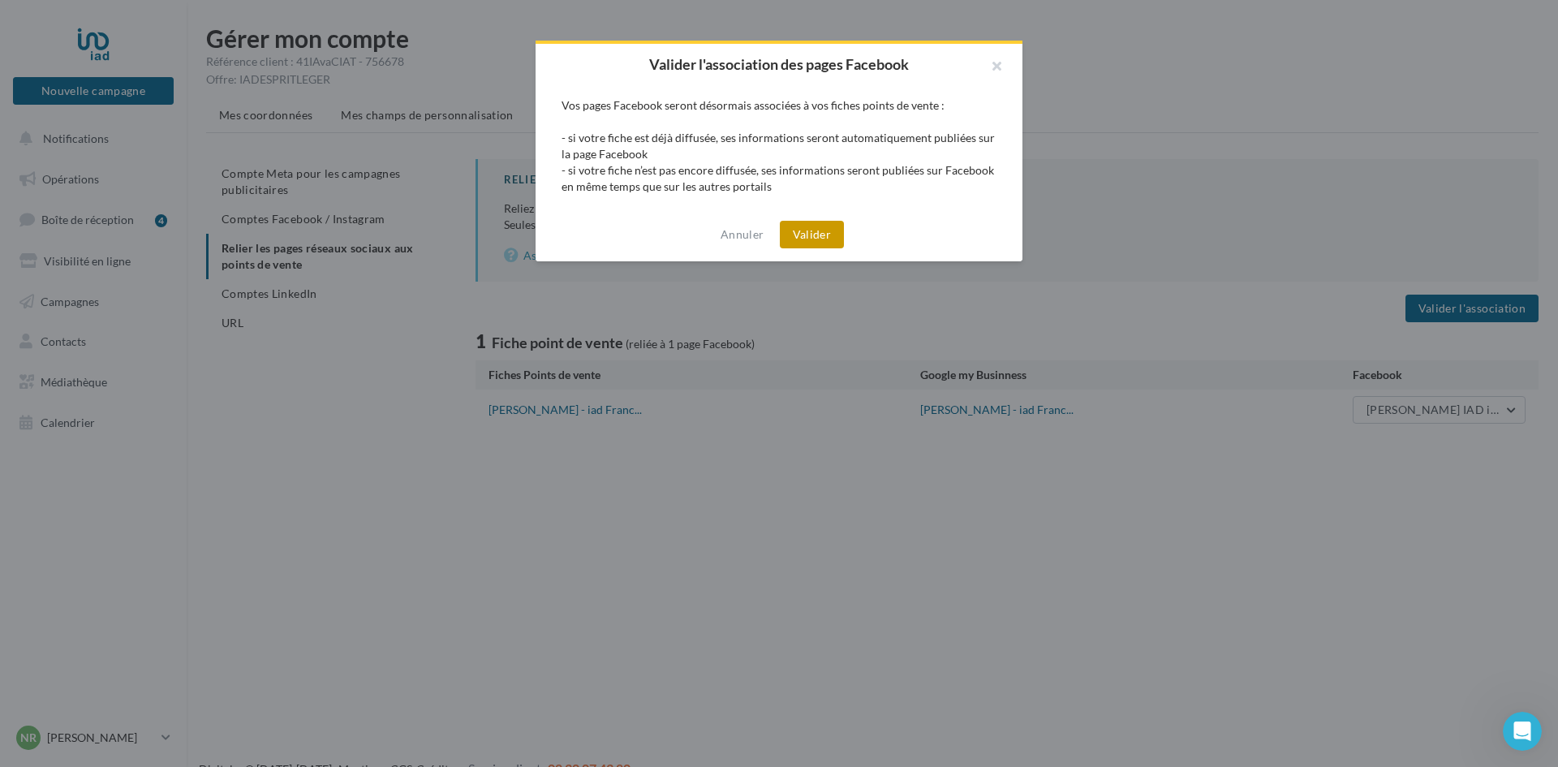
click at [817, 230] on button "Valider" at bounding box center [812, 235] width 64 height 28
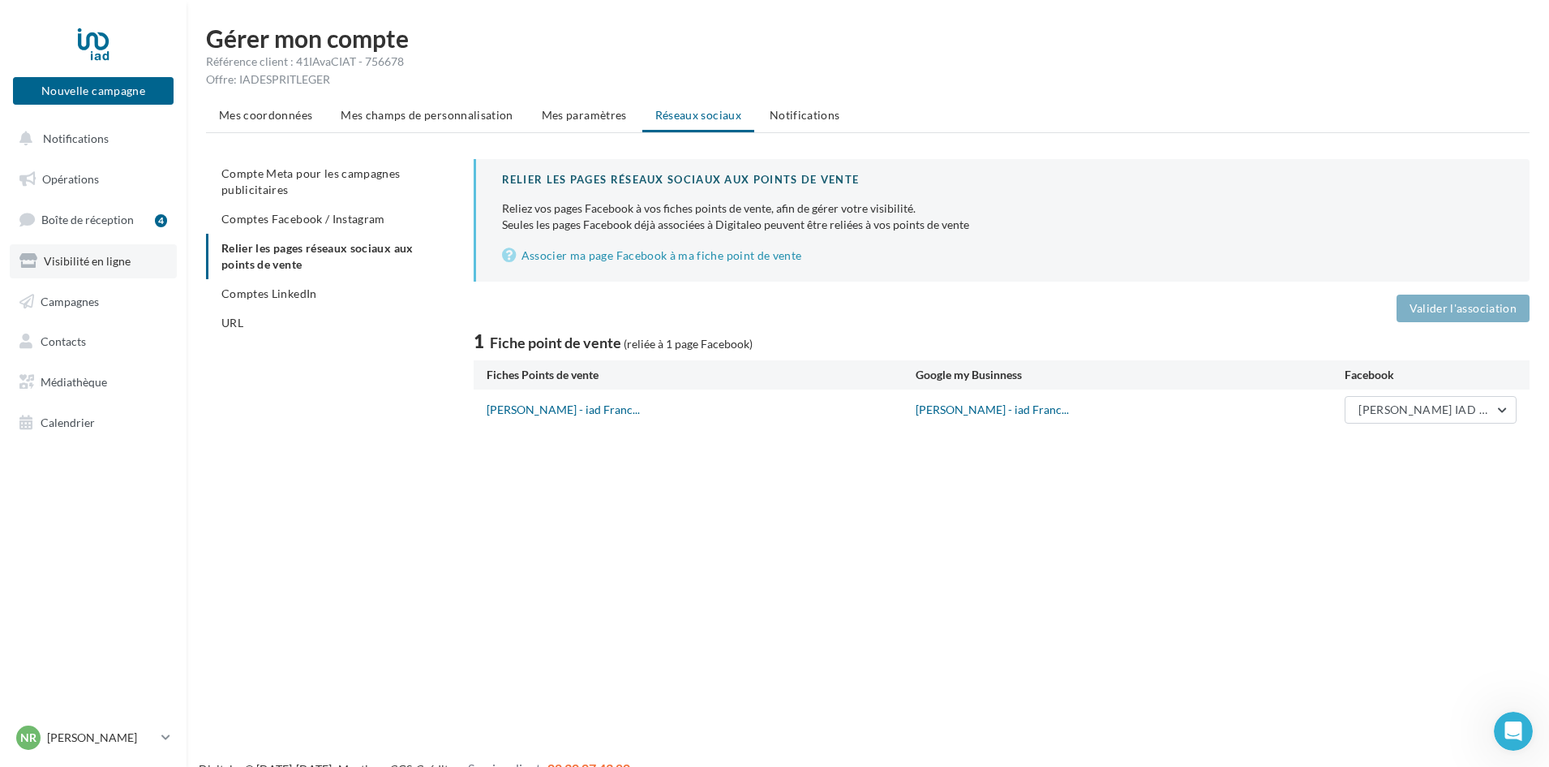
click at [93, 256] on span "Visibilité en ligne" at bounding box center [87, 261] width 87 height 14
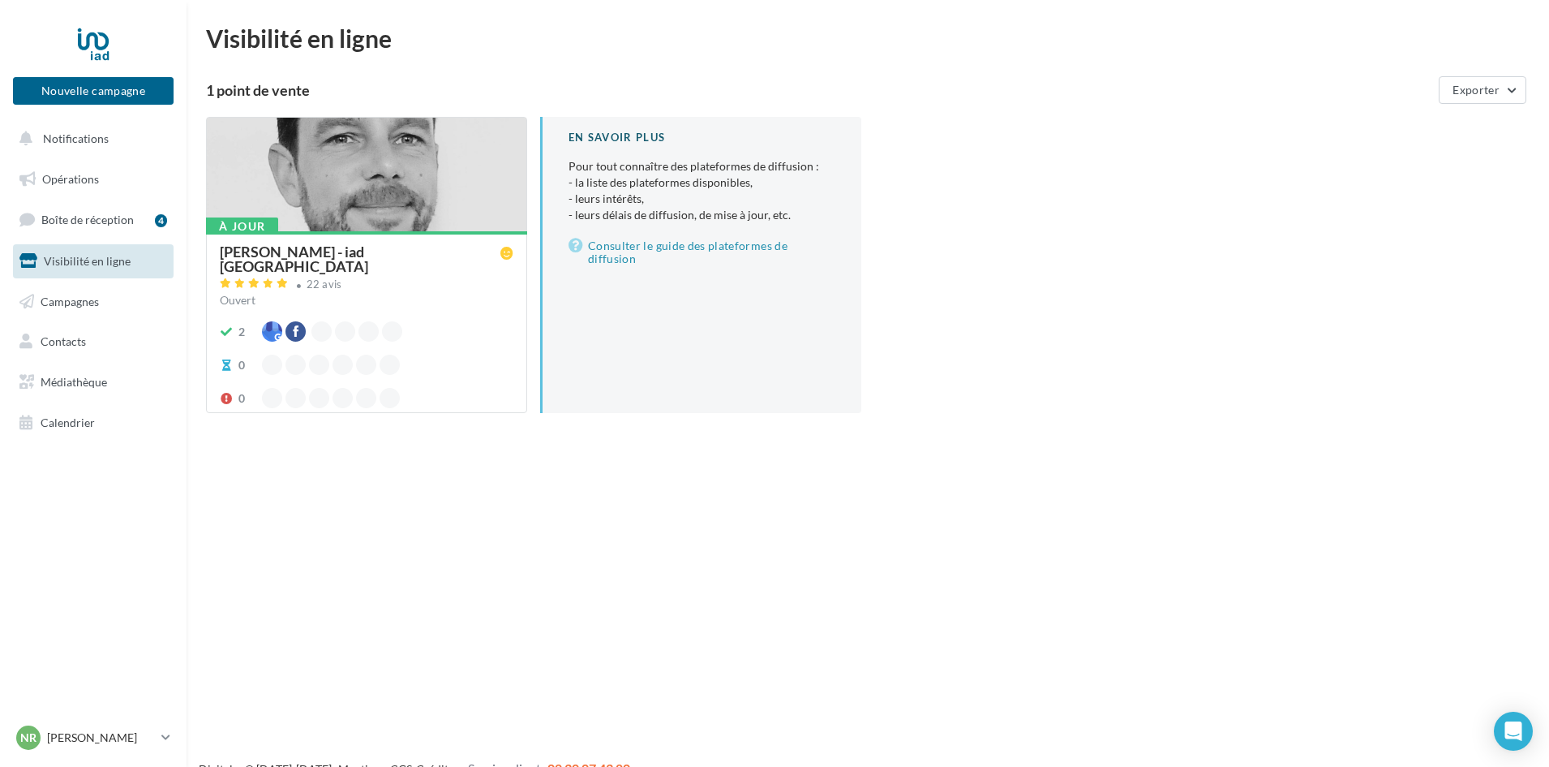
click at [260, 248] on div "[PERSON_NAME] - iad [GEOGRAPHIC_DATA]" at bounding box center [360, 258] width 281 height 29
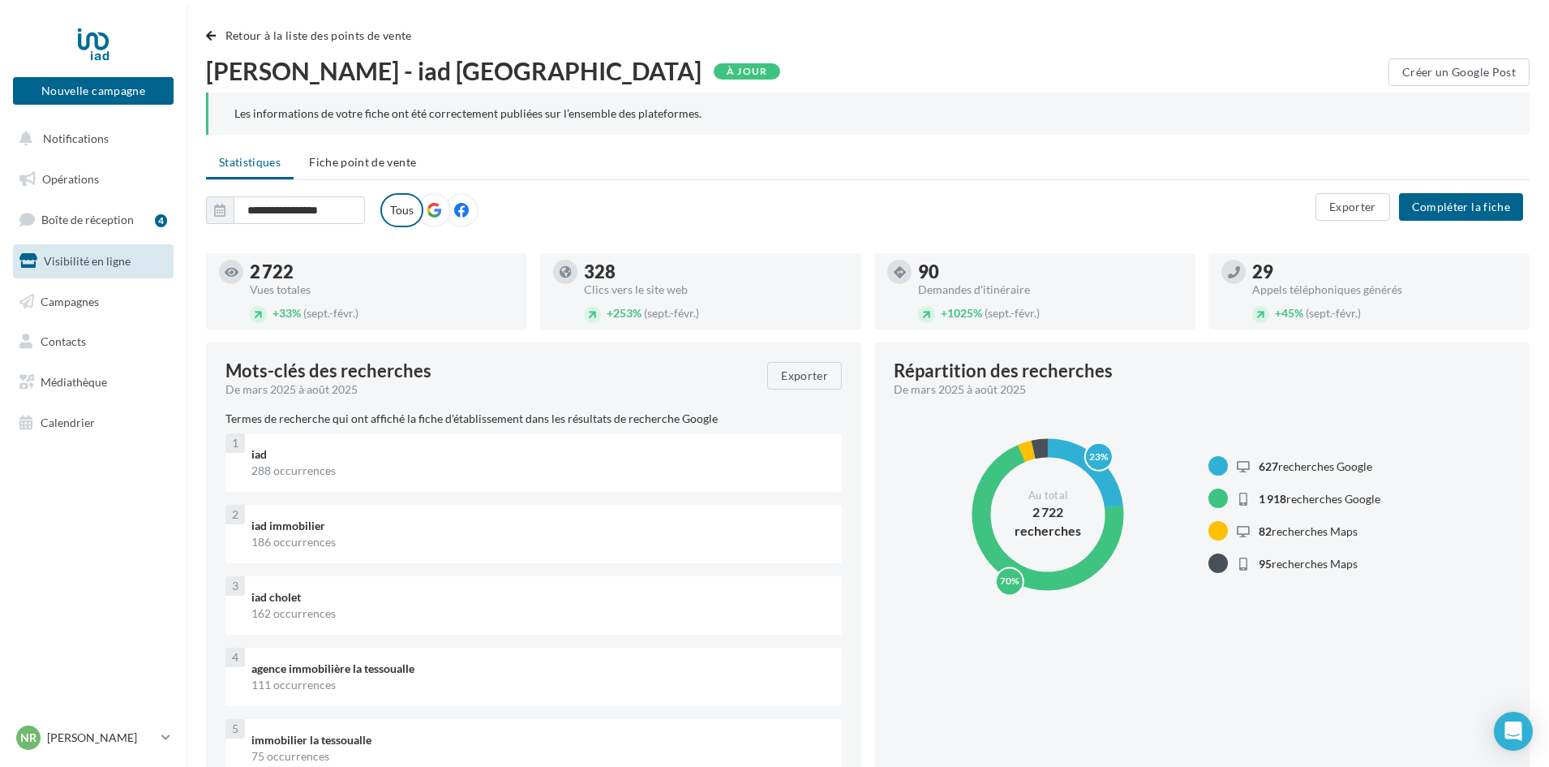
click at [436, 209] on icon at bounding box center [434, 210] width 15 height 15
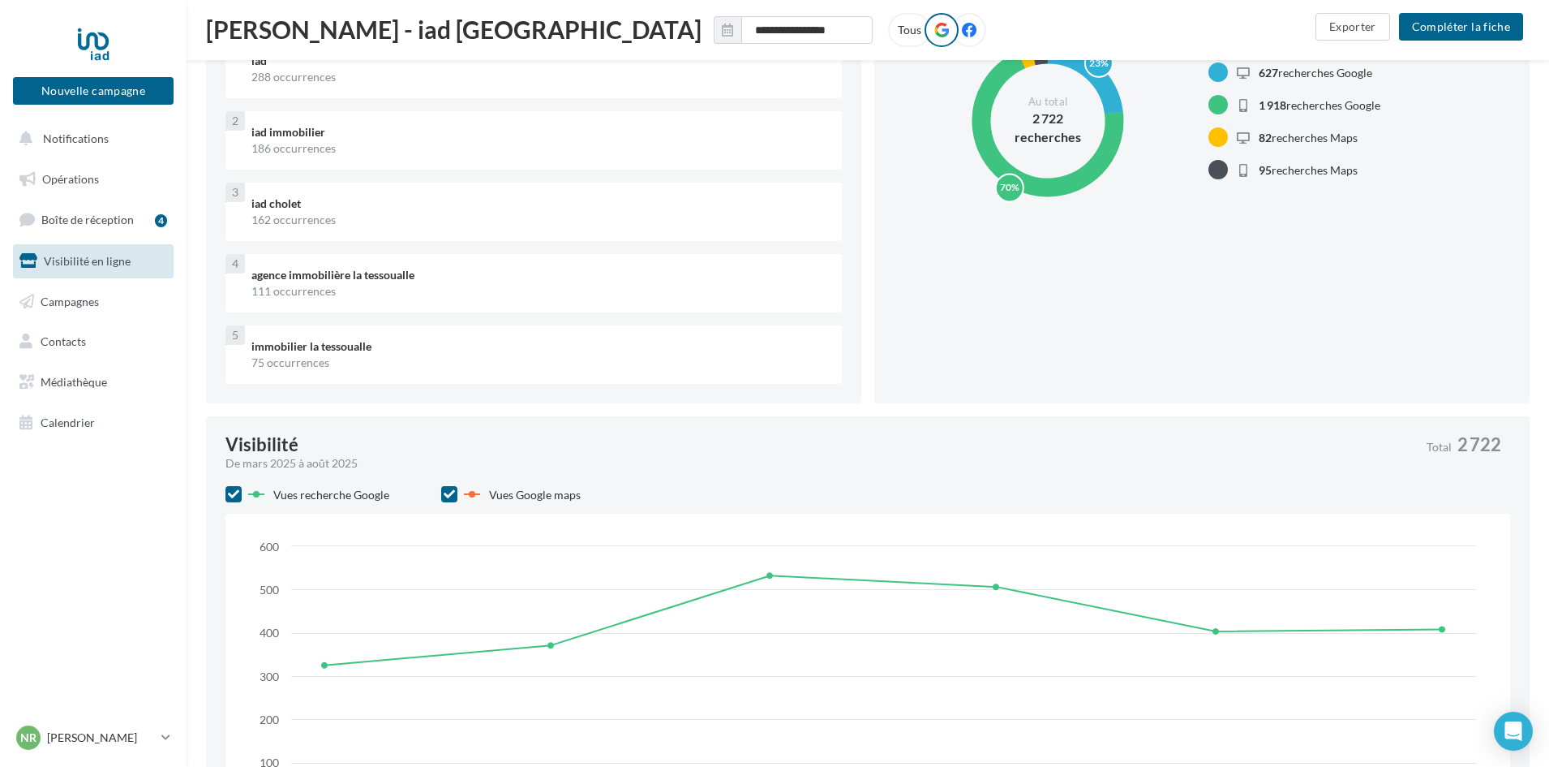
scroll to position [568, 0]
